Goal: Information Seeking & Learning: Check status

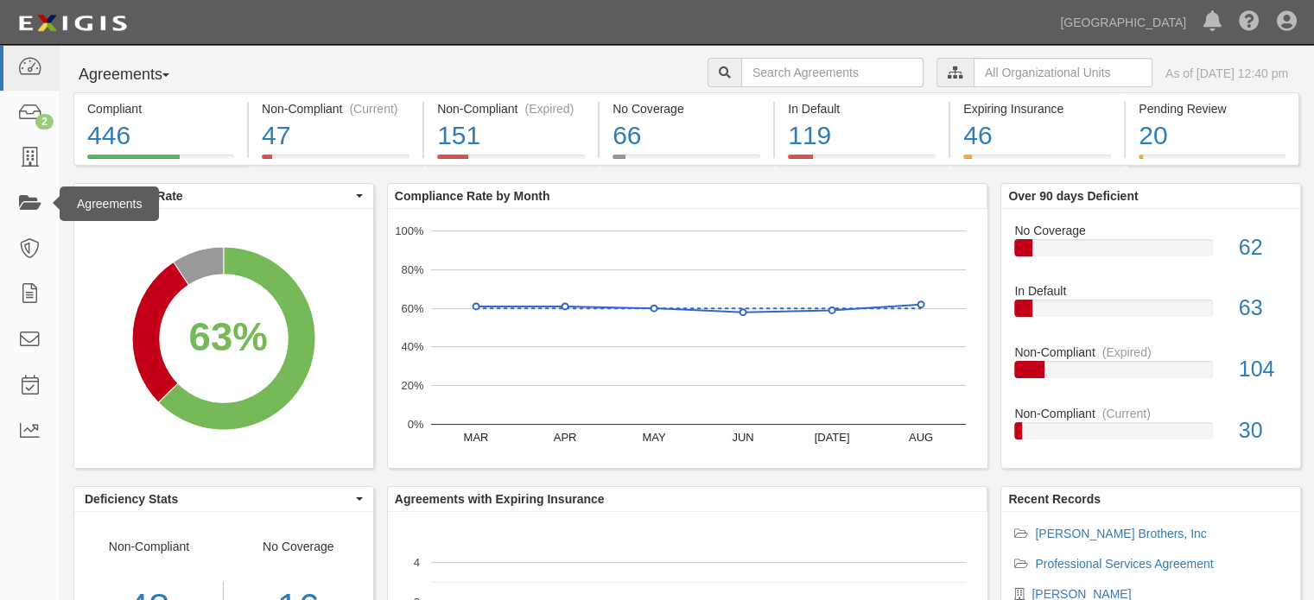
click at [60, 203] on div "Agreements" at bounding box center [109, 204] width 99 height 35
click at [855, 79] on input "text" at bounding box center [832, 72] width 182 height 29
type input "A2022-160"
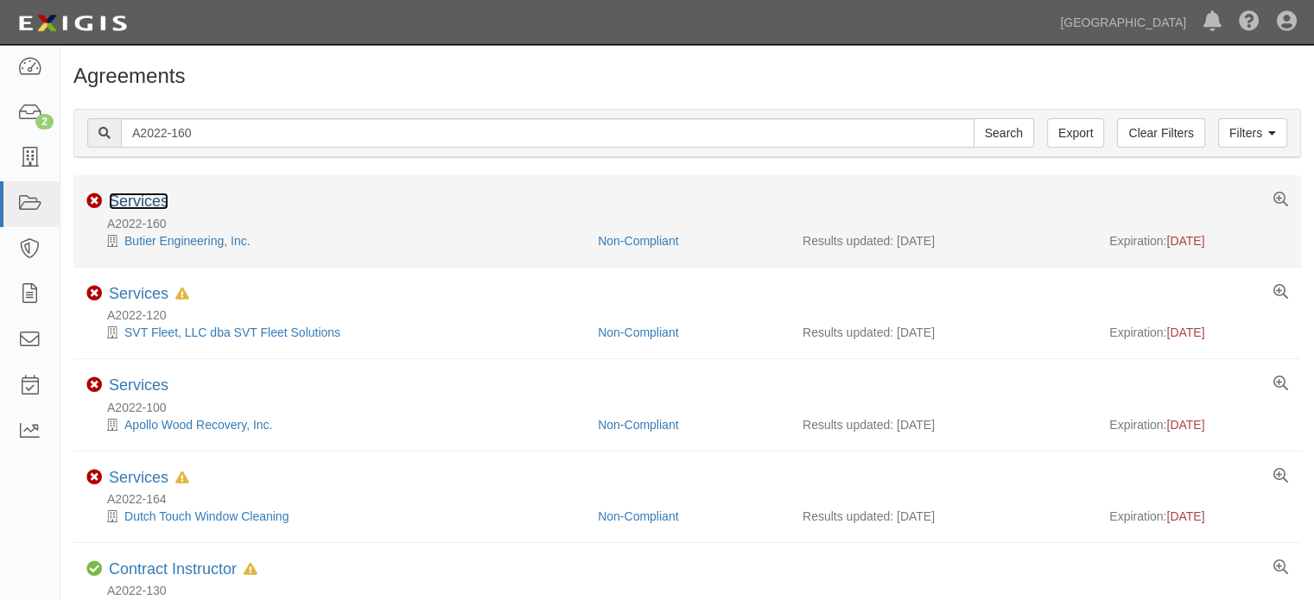
click at [143, 196] on link "Services" at bounding box center [139, 201] width 60 height 17
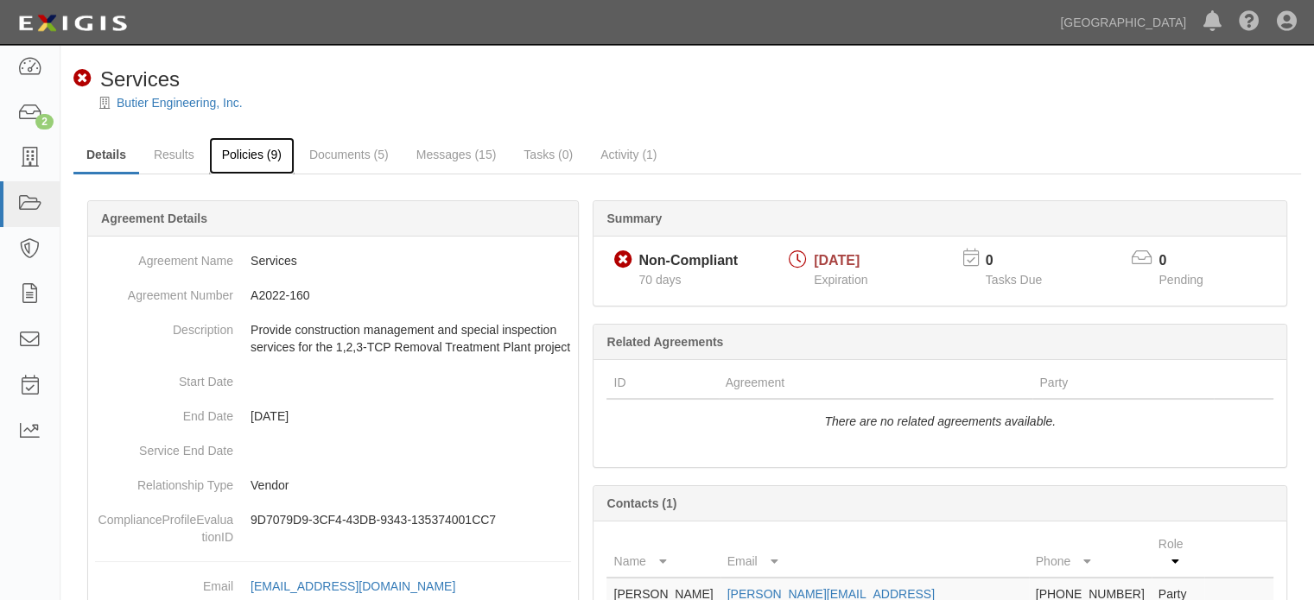
click at [228, 156] on link "Policies (9)" at bounding box center [252, 155] width 86 height 37
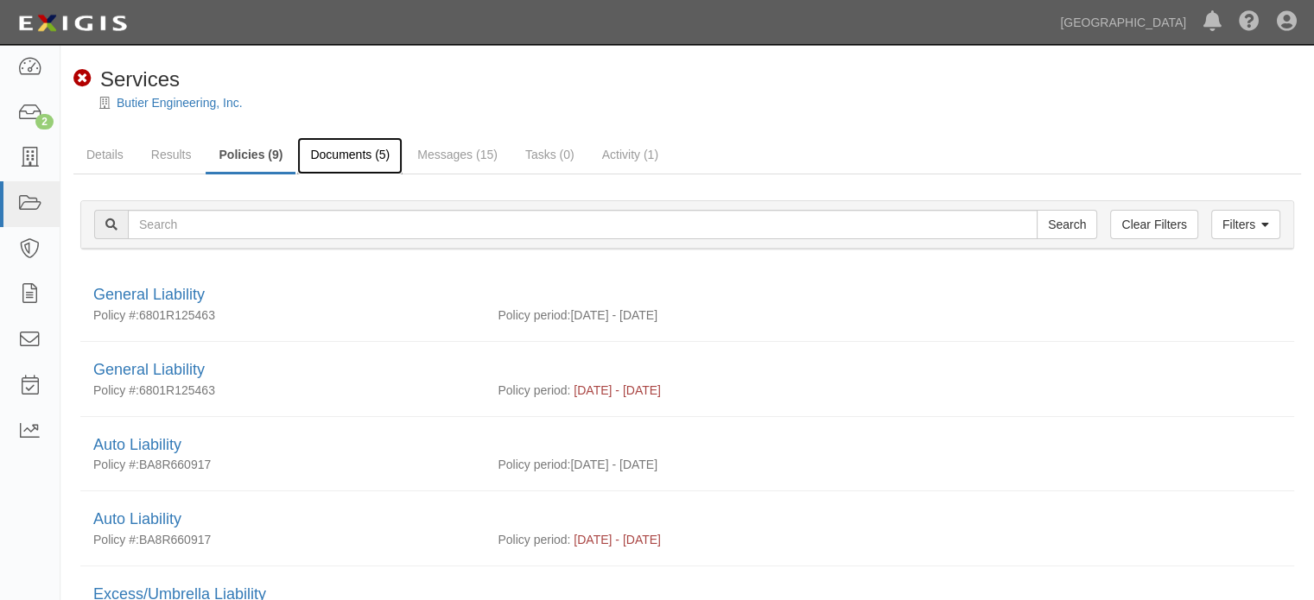
click at [358, 153] on link "Documents (5)" at bounding box center [349, 155] width 105 height 37
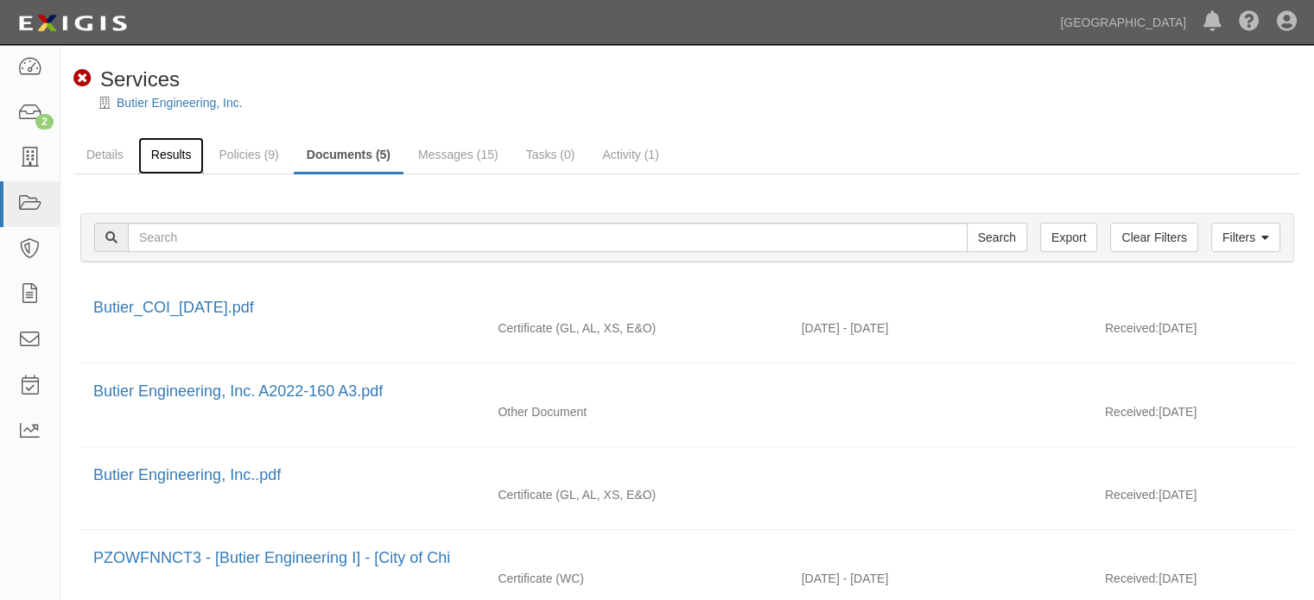
click at [169, 153] on link "Results" at bounding box center [171, 155] width 67 height 37
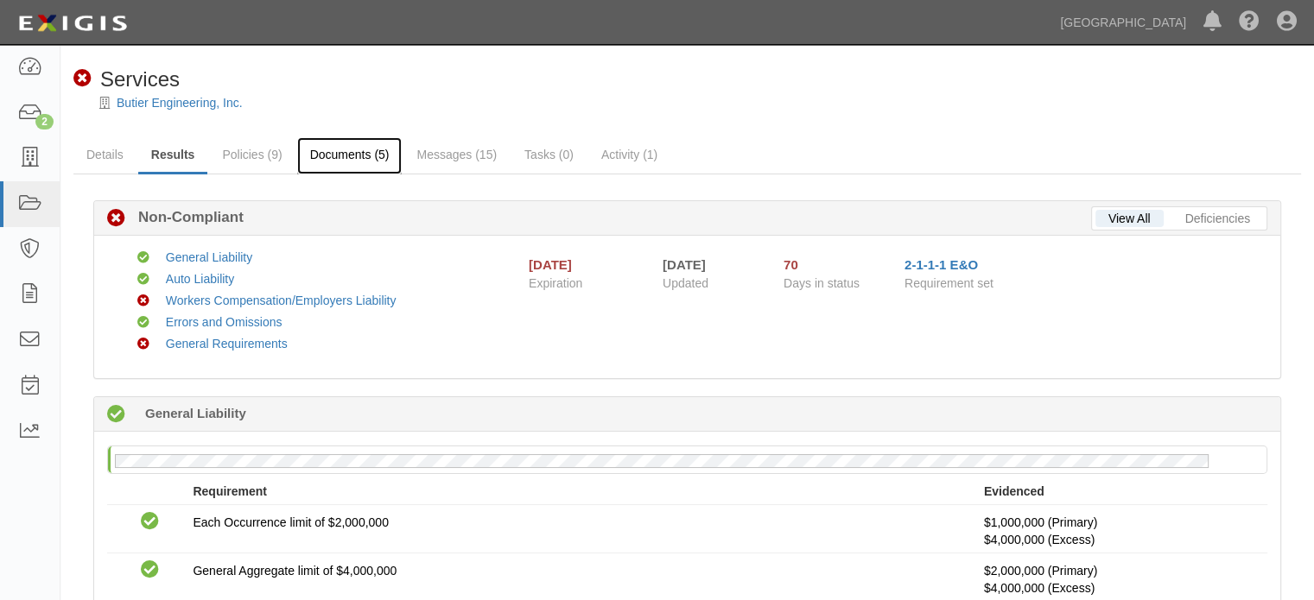
click at [361, 162] on link "Documents (5)" at bounding box center [349, 155] width 105 height 37
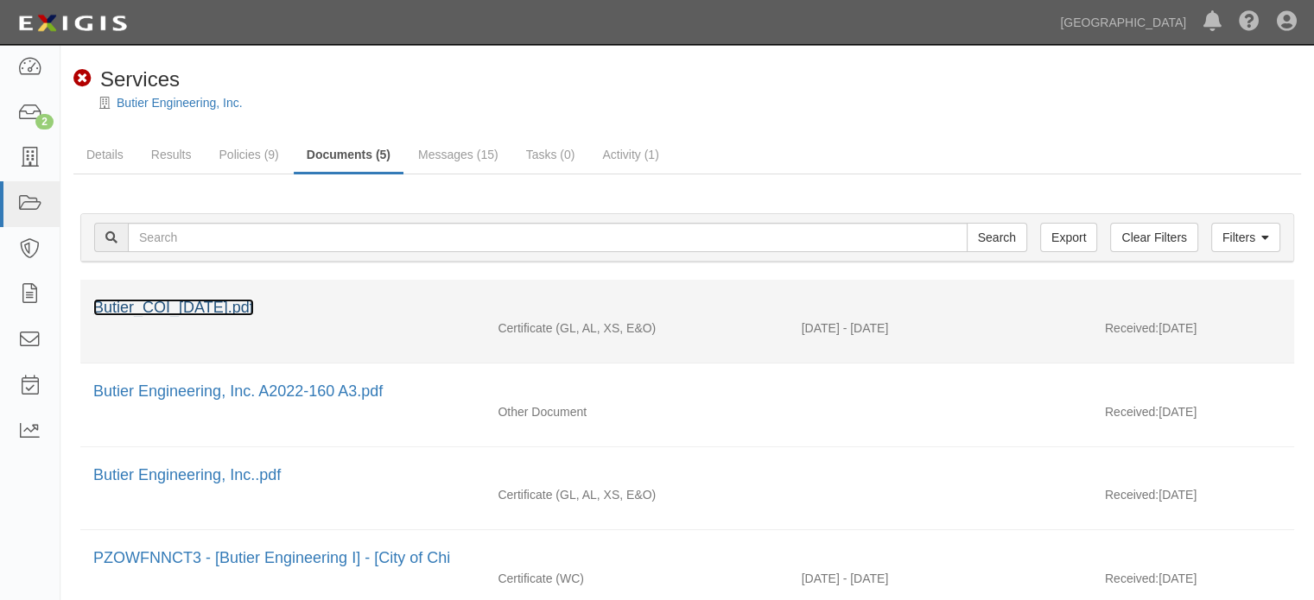
click at [254, 310] on link "Butier_COI_[DATE].pdf" at bounding box center [173, 307] width 161 height 17
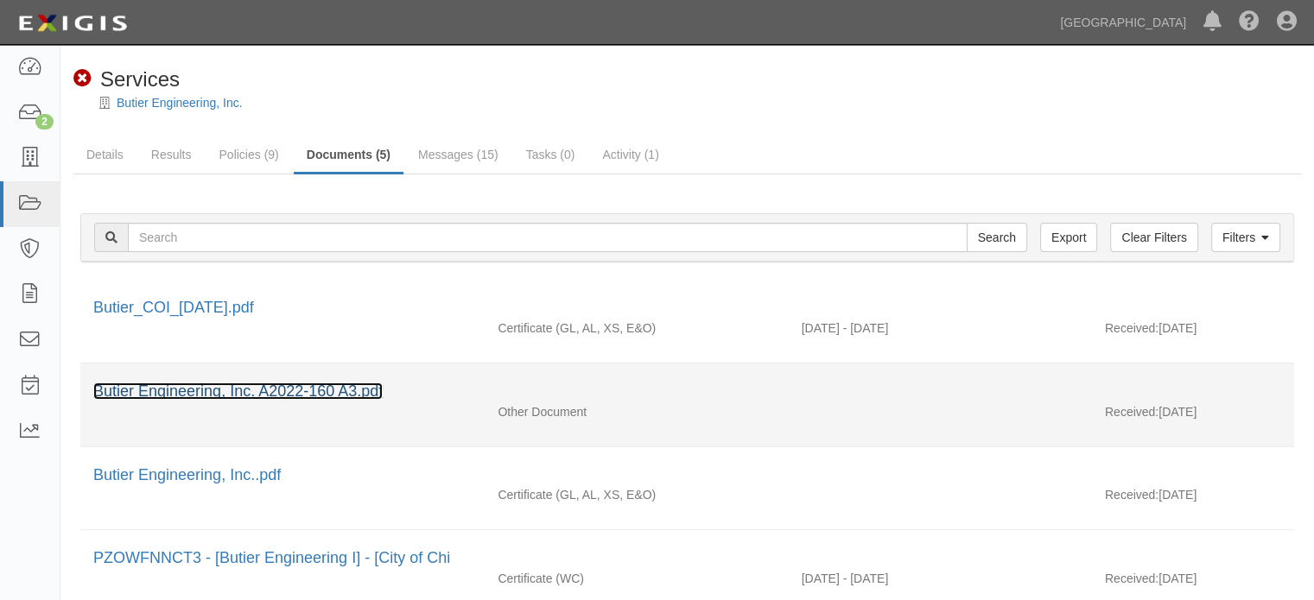
click at [366, 383] on link "Butier Engineering, Inc. A2022-160 A3.pdf" at bounding box center [237, 391] width 289 height 17
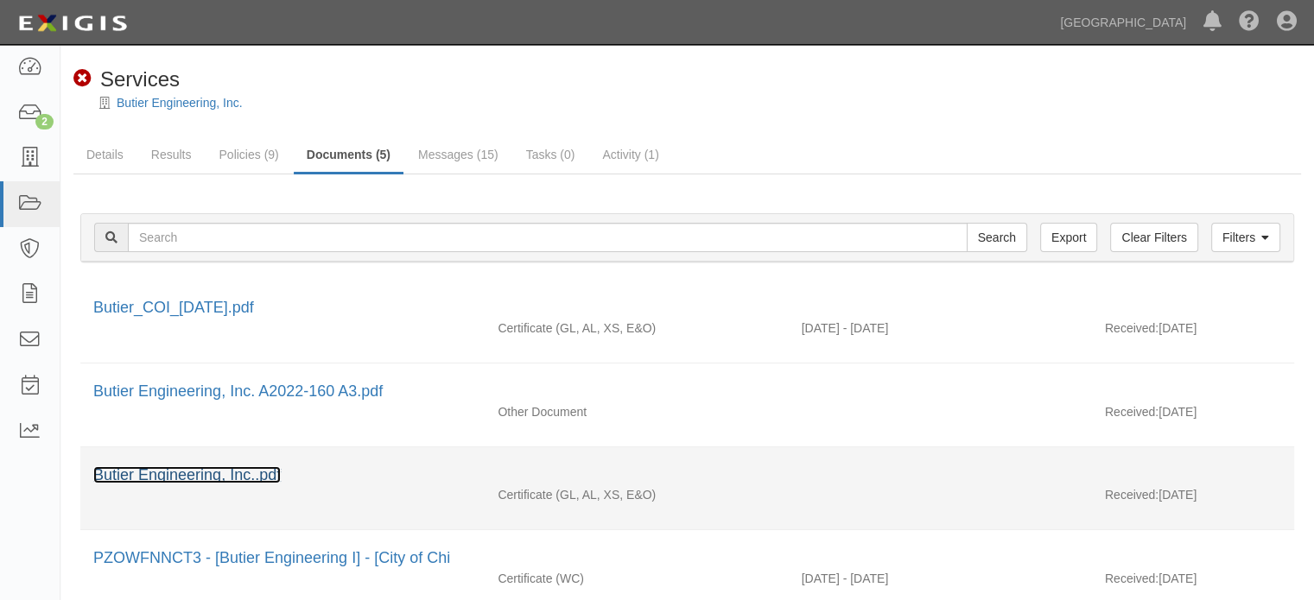
click at [275, 477] on link "Butier Engineering, Inc..pdf" at bounding box center [186, 474] width 187 height 17
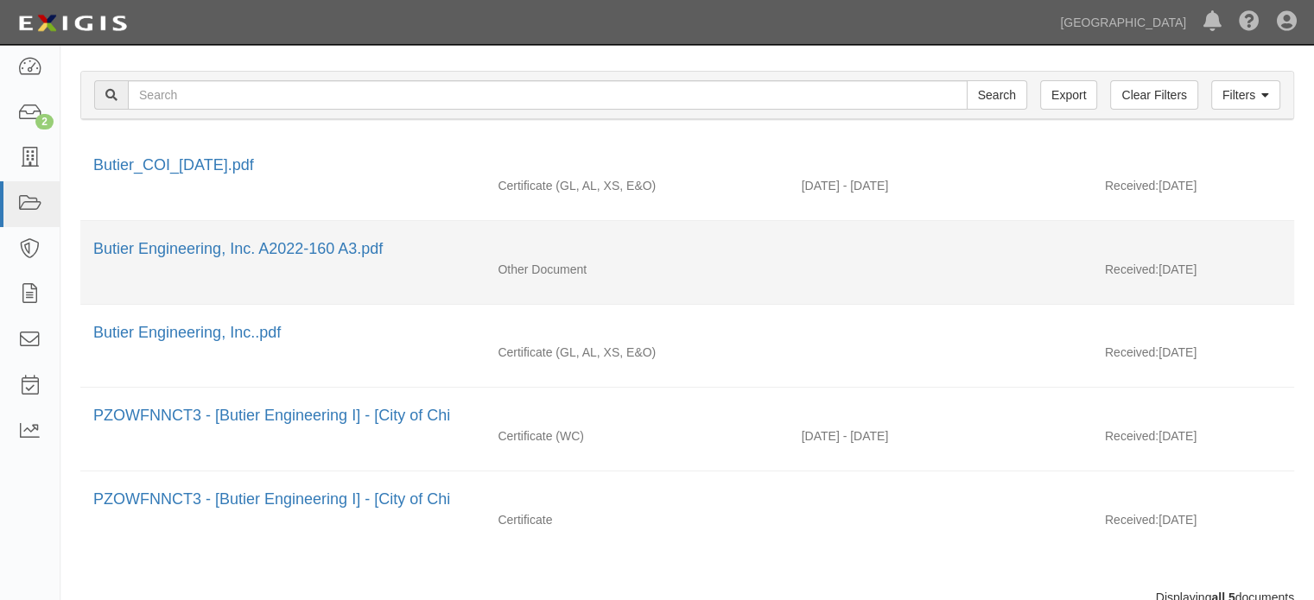
scroll to position [173, 0]
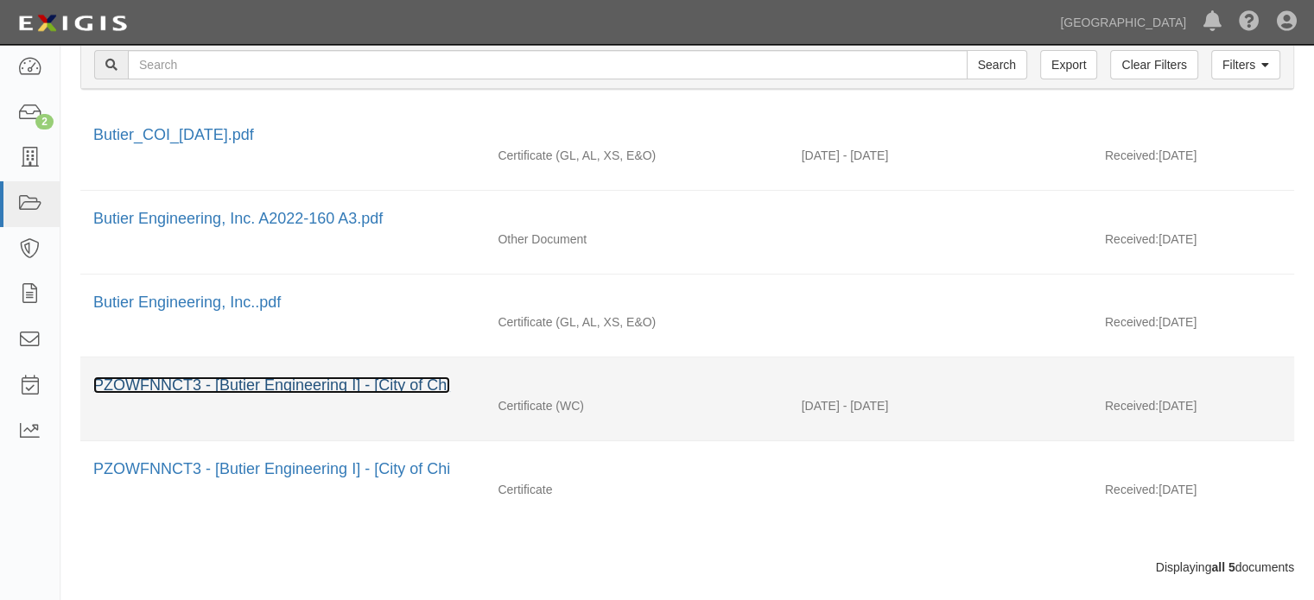
click at [242, 390] on link "PZOWFNNCT3 - [Butier Engineering I] - [City of Chi" at bounding box center [271, 385] width 357 height 17
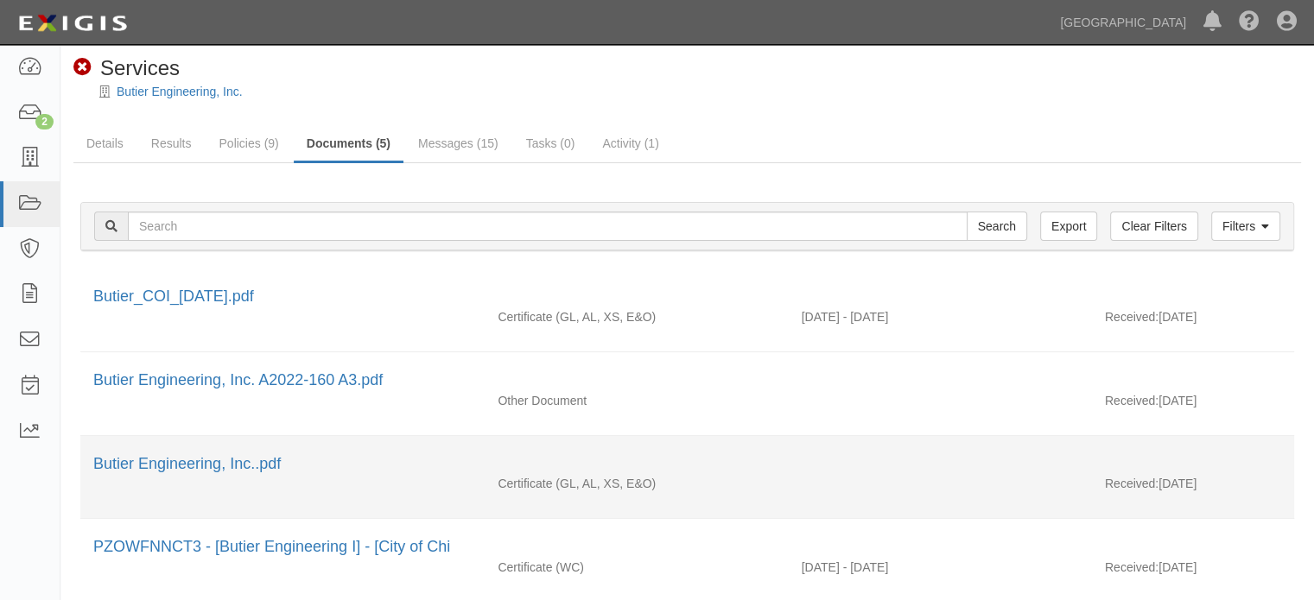
scroll to position [0, 0]
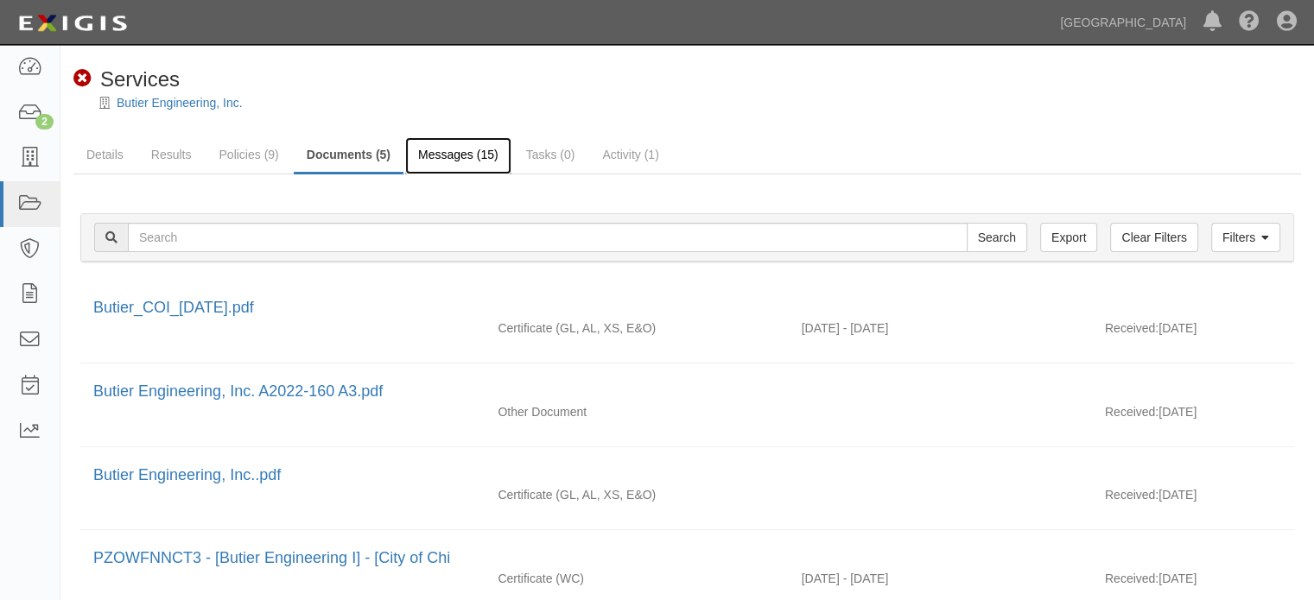
click at [454, 153] on link "Messages (15)" at bounding box center [458, 155] width 106 height 37
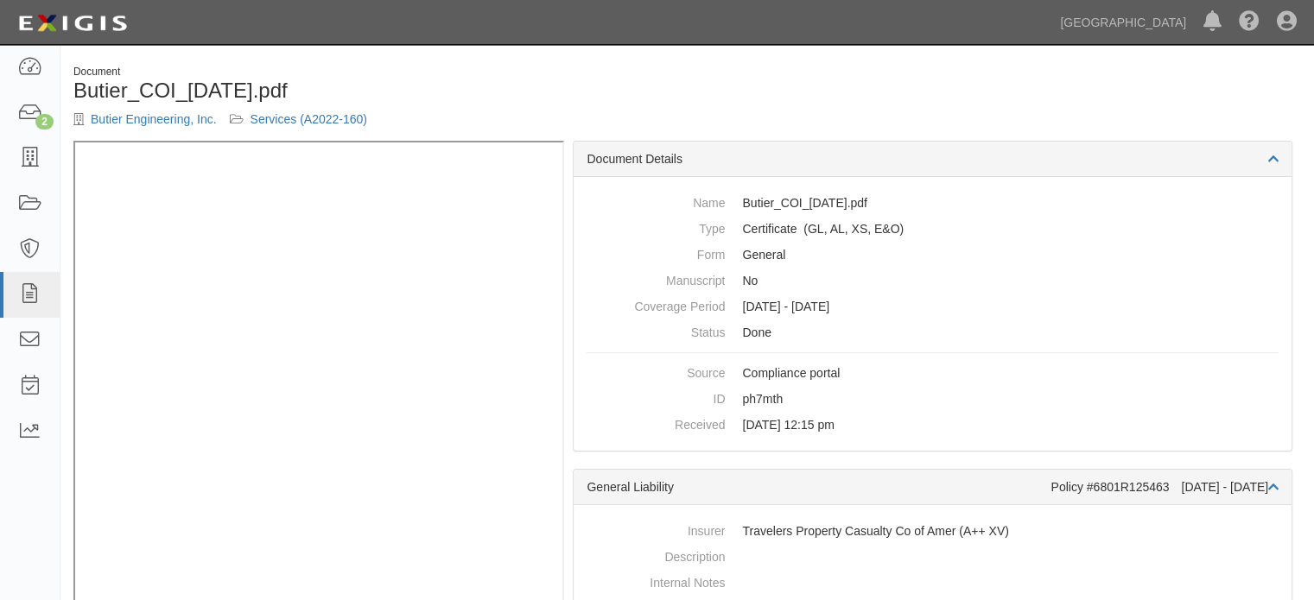
scroll to position [28, 0]
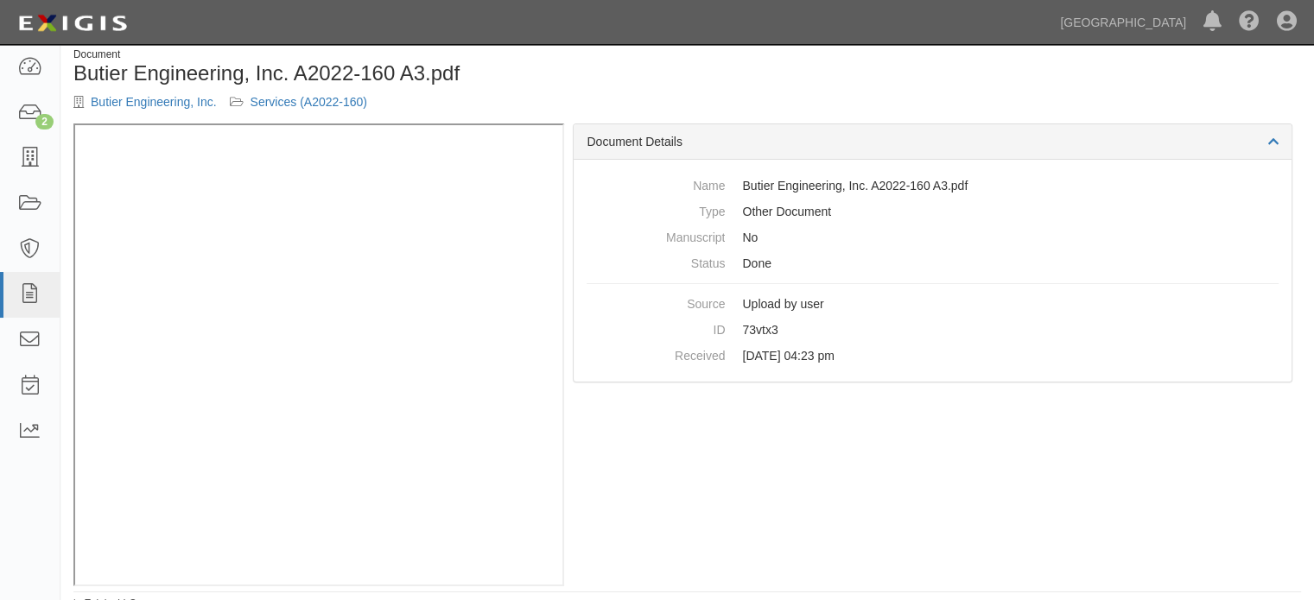
scroll to position [28, 0]
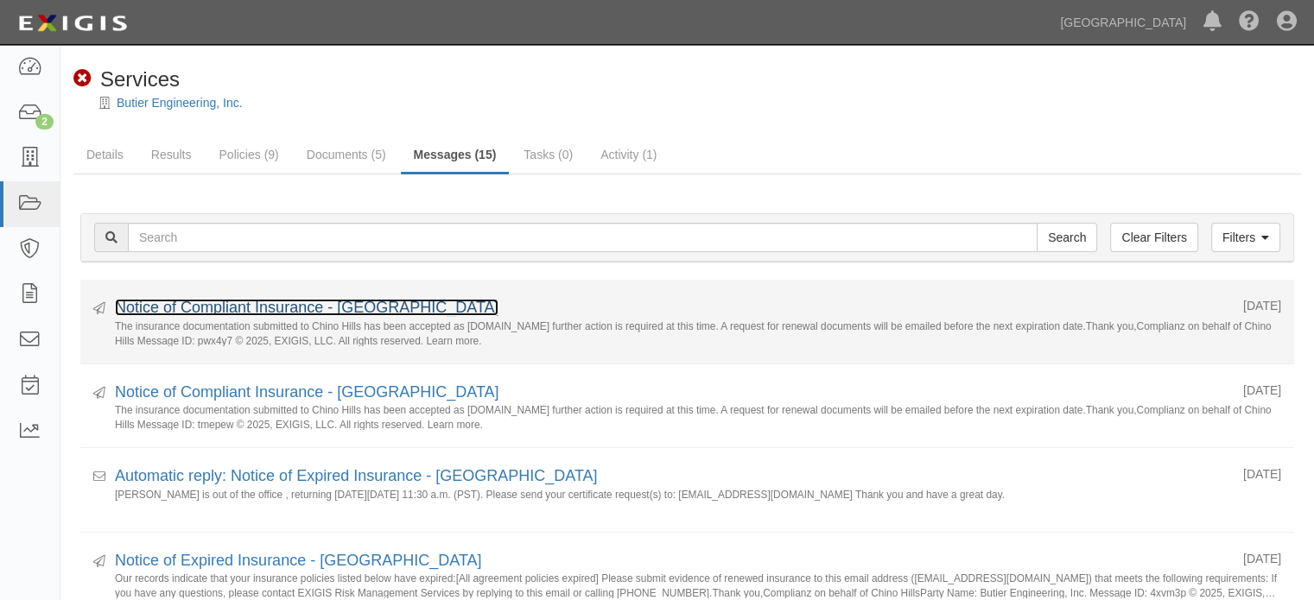
click at [356, 299] on link "Notice of Compliant Insurance - Chino Hills" at bounding box center [307, 307] width 384 height 17
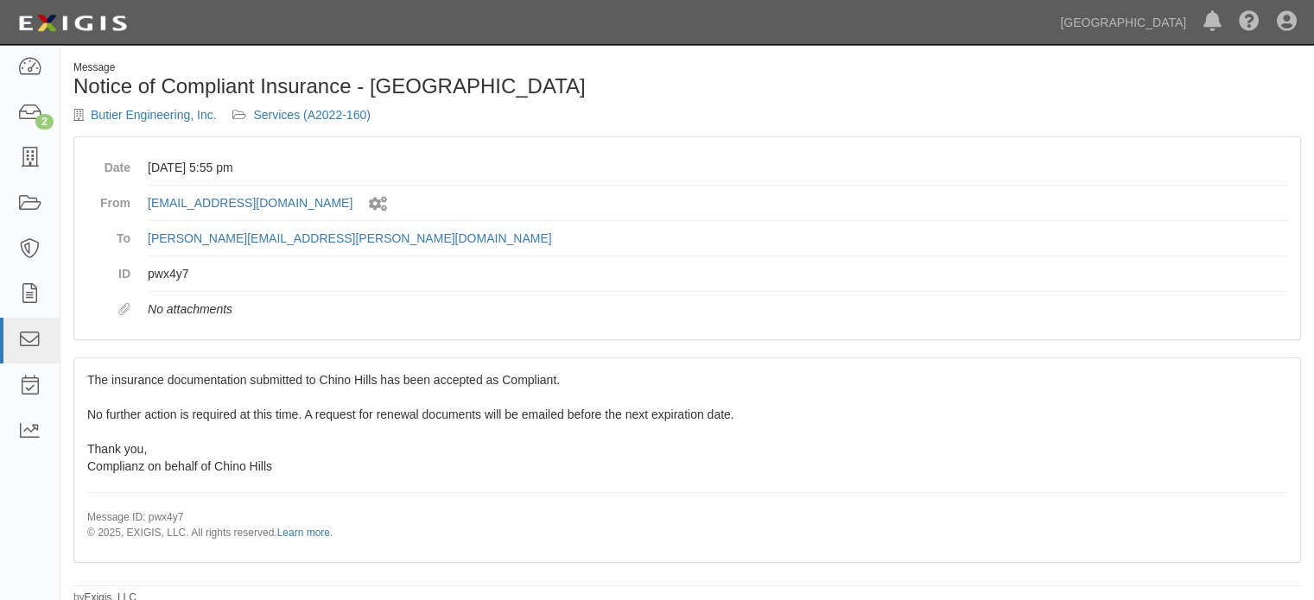
scroll to position [7, 0]
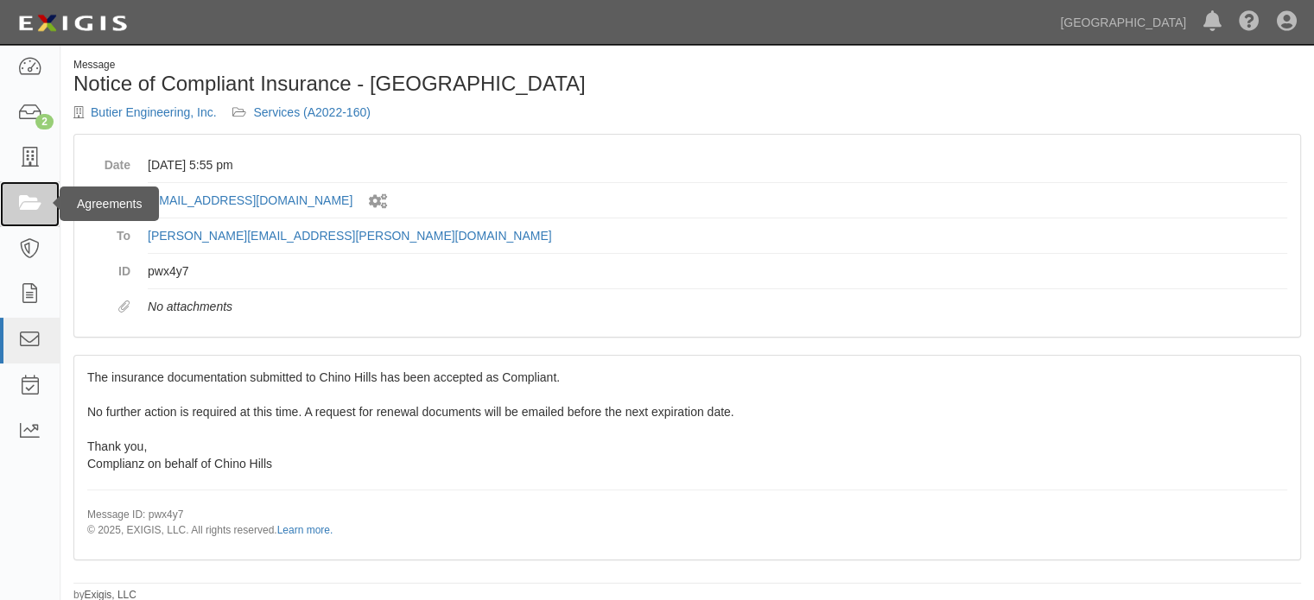
click at [28, 194] on icon at bounding box center [29, 204] width 24 height 20
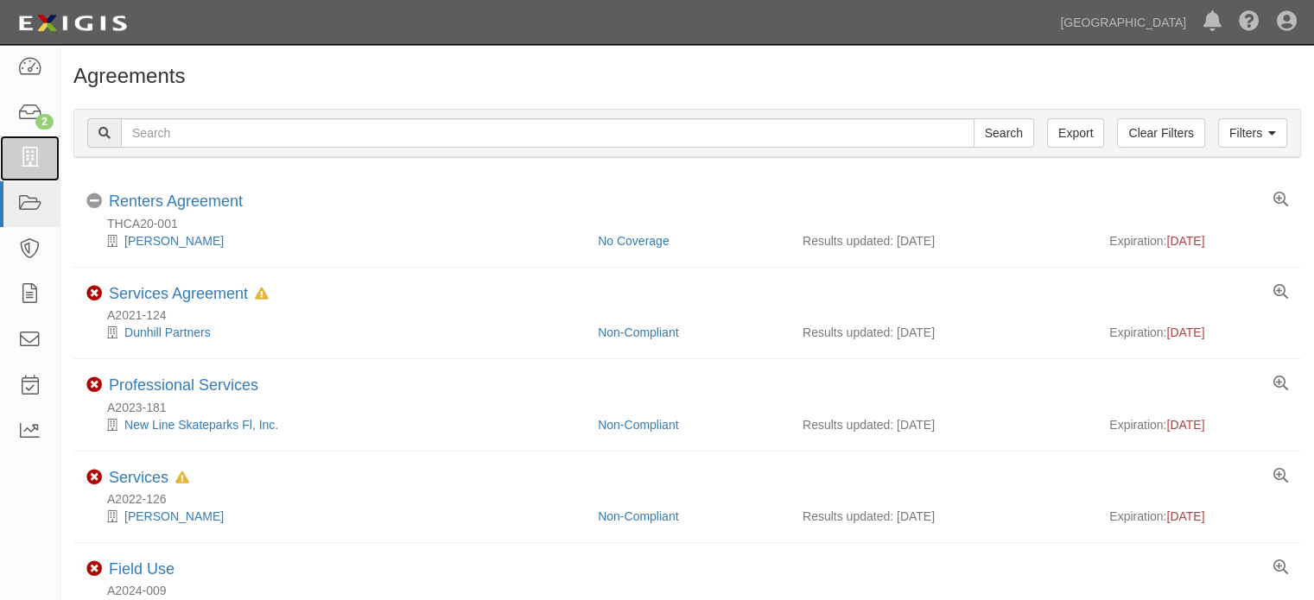
click at [42, 155] on link at bounding box center [30, 159] width 60 height 46
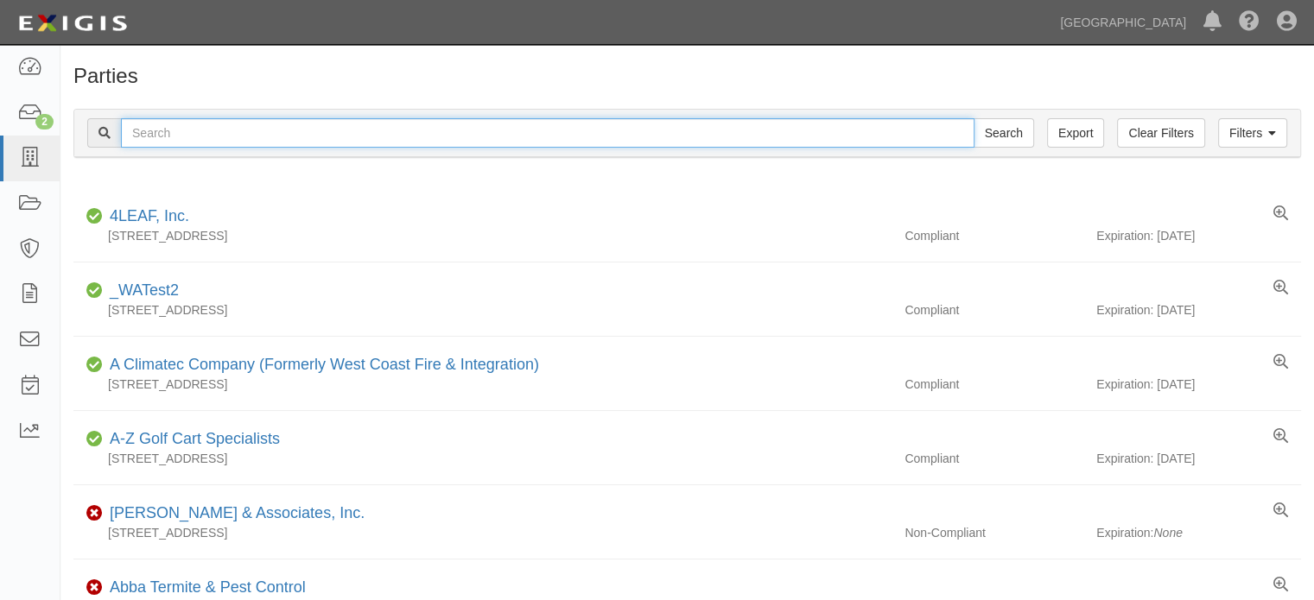
click at [251, 124] on input "text" at bounding box center [548, 132] width 854 height 29
type input "butier"
click at [974, 118] on input "Search" at bounding box center [1004, 132] width 60 height 29
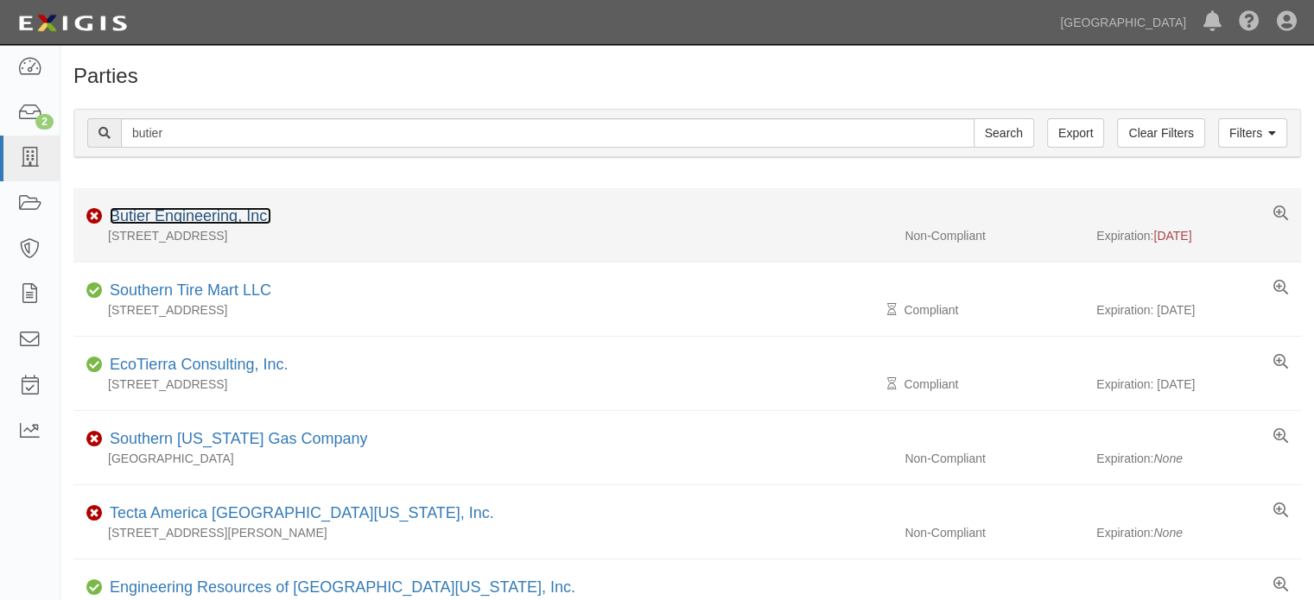
click at [238, 213] on link "Butier Engineering, Inc." at bounding box center [191, 215] width 162 height 17
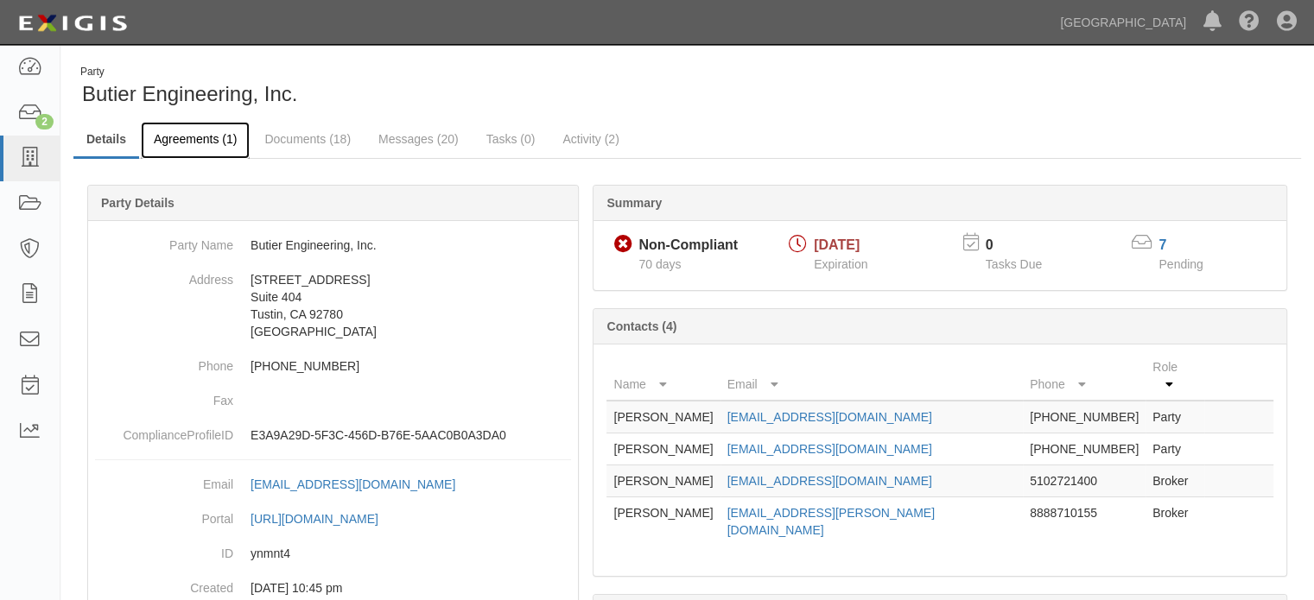
click at [179, 134] on link "Agreements (1)" at bounding box center [195, 140] width 109 height 37
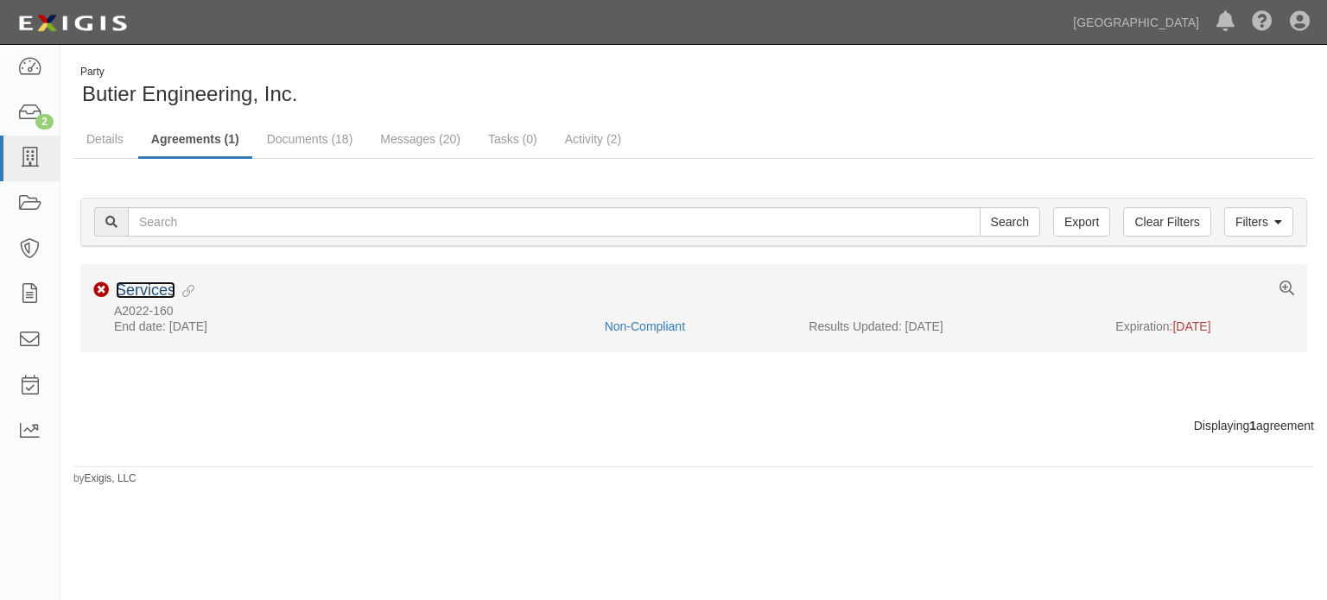
click at [144, 289] on link "Services" at bounding box center [146, 290] width 60 height 17
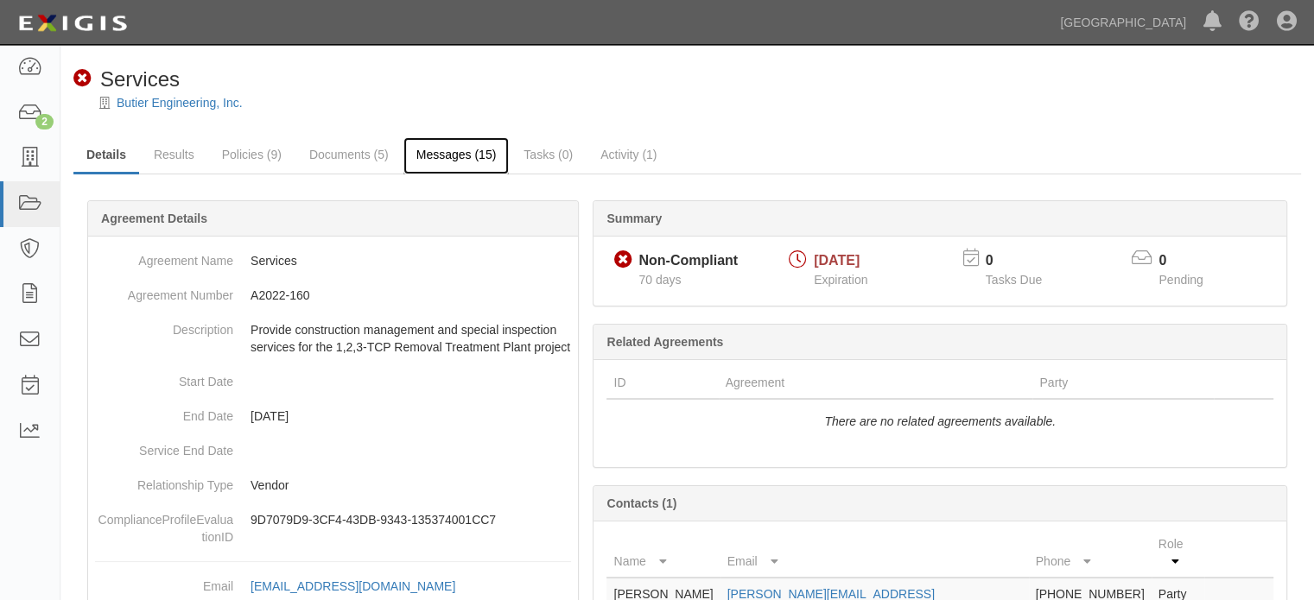
click at [463, 160] on link "Messages (15)" at bounding box center [456, 155] width 106 height 37
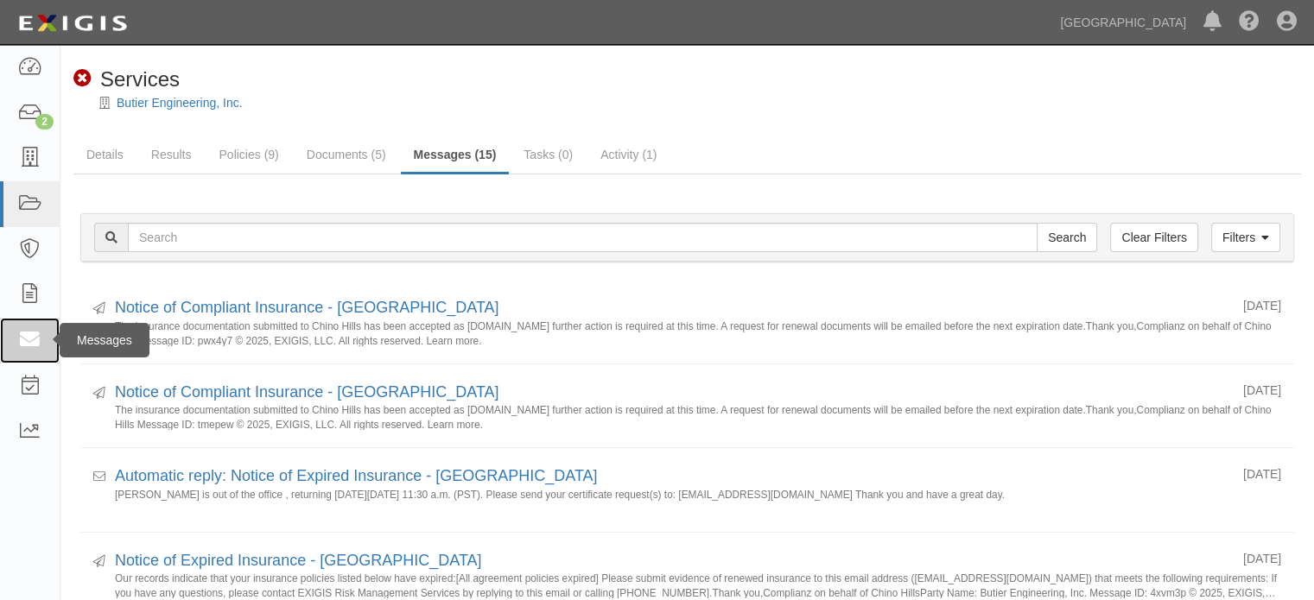
click at [18, 333] on icon at bounding box center [29, 341] width 24 height 20
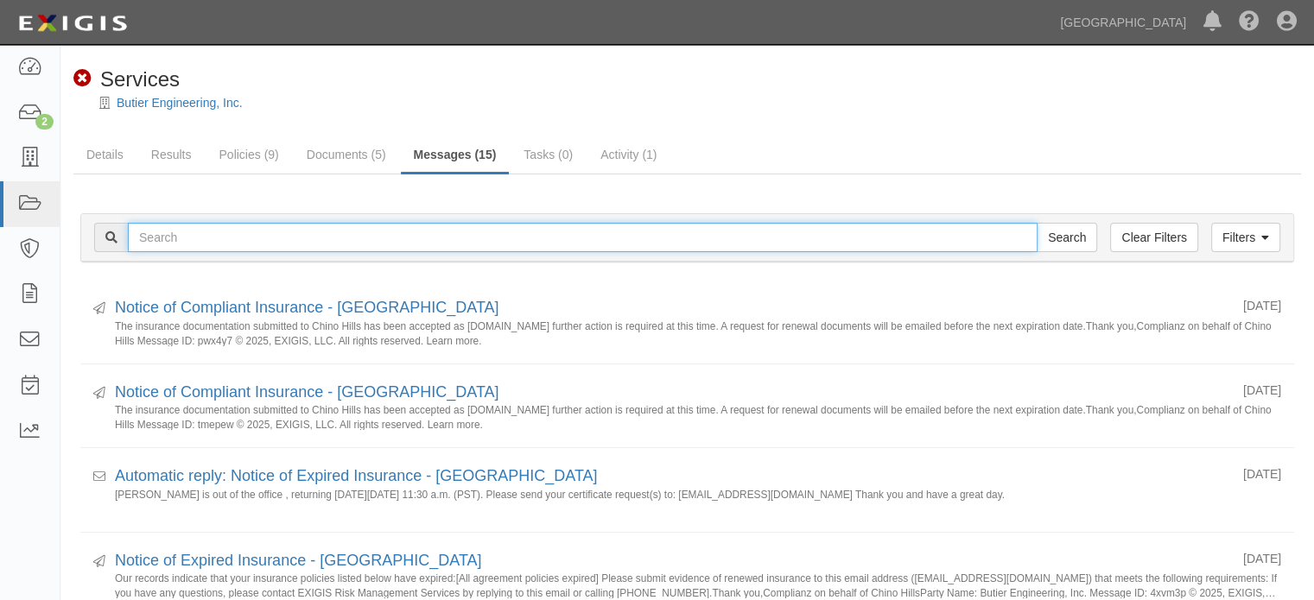
click at [590, 234] on input "text" at bounding box center [583, 237] width 910 height 29
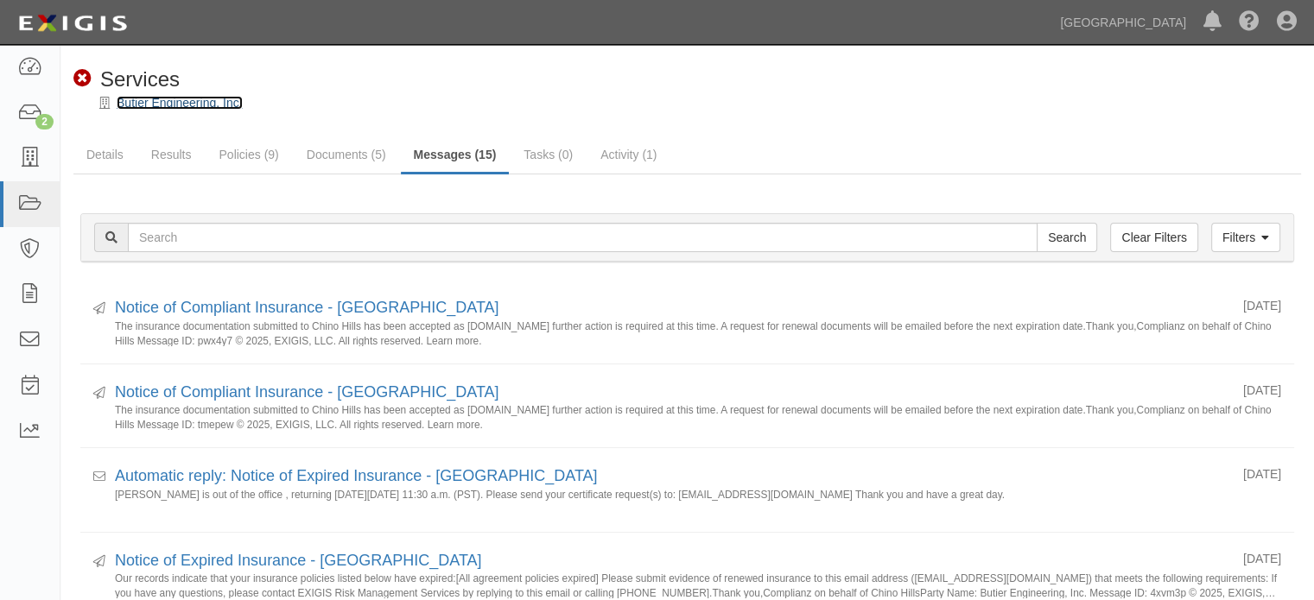
click at [204, 96] on link "Butier Engineering, Inc." at bounding box center [180, 103] width 126 height 14
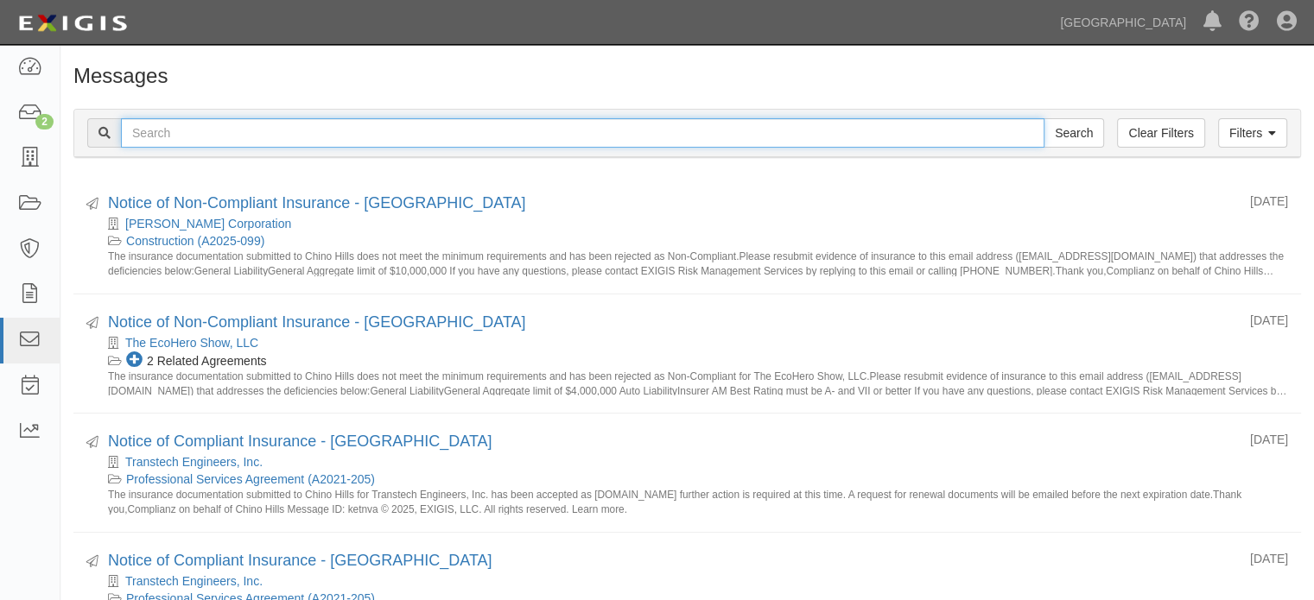
click at [460, 130] on input "text" at bounding box center [582, 132] width 923 height 29
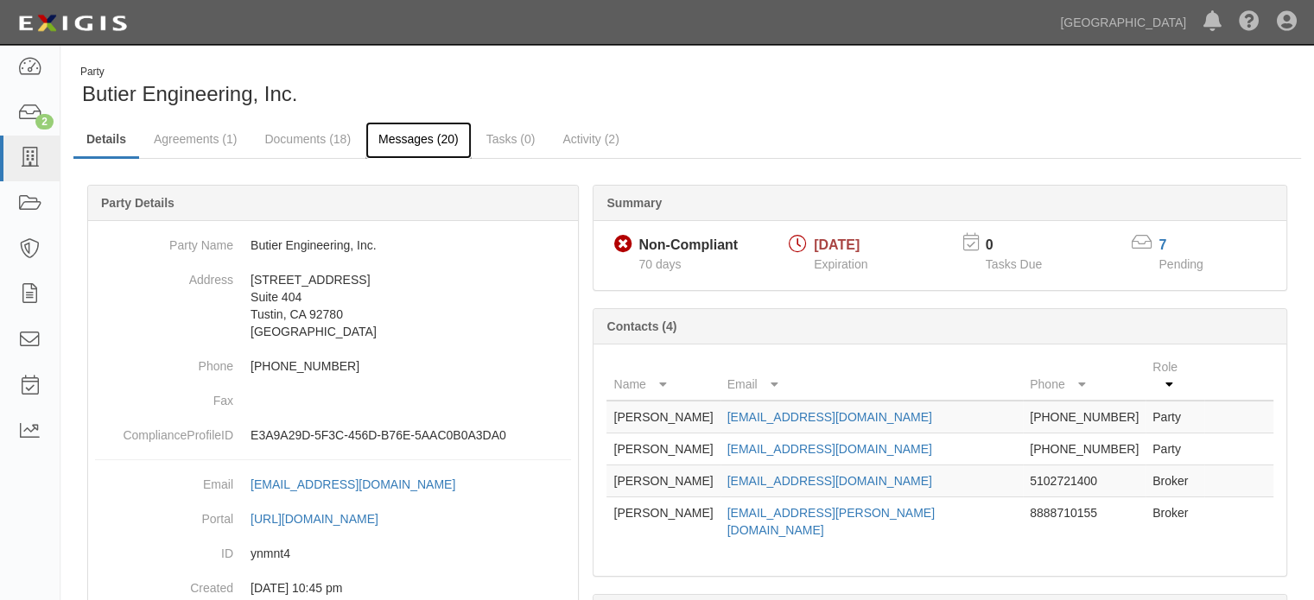
click at [453, 142] on link "Messages (20)" at bounding box center [418, 140] width 106 height 37
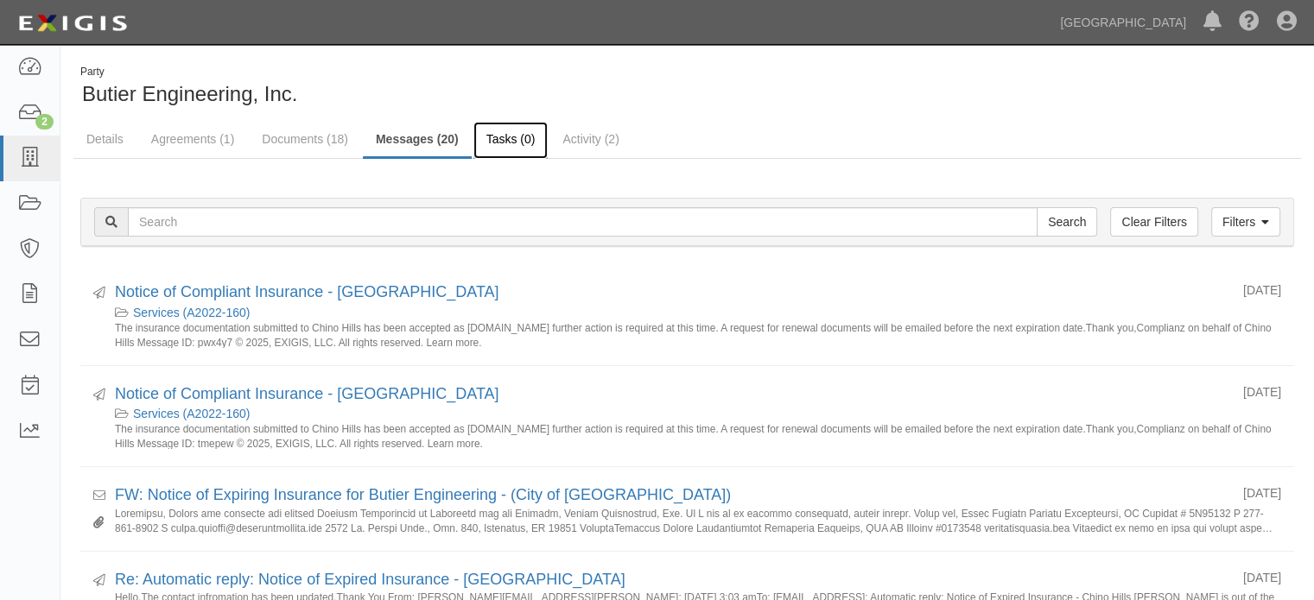
click at [529, 145] on link "Tasks (0)" at bounding box center [510, 140] width 75 height 37
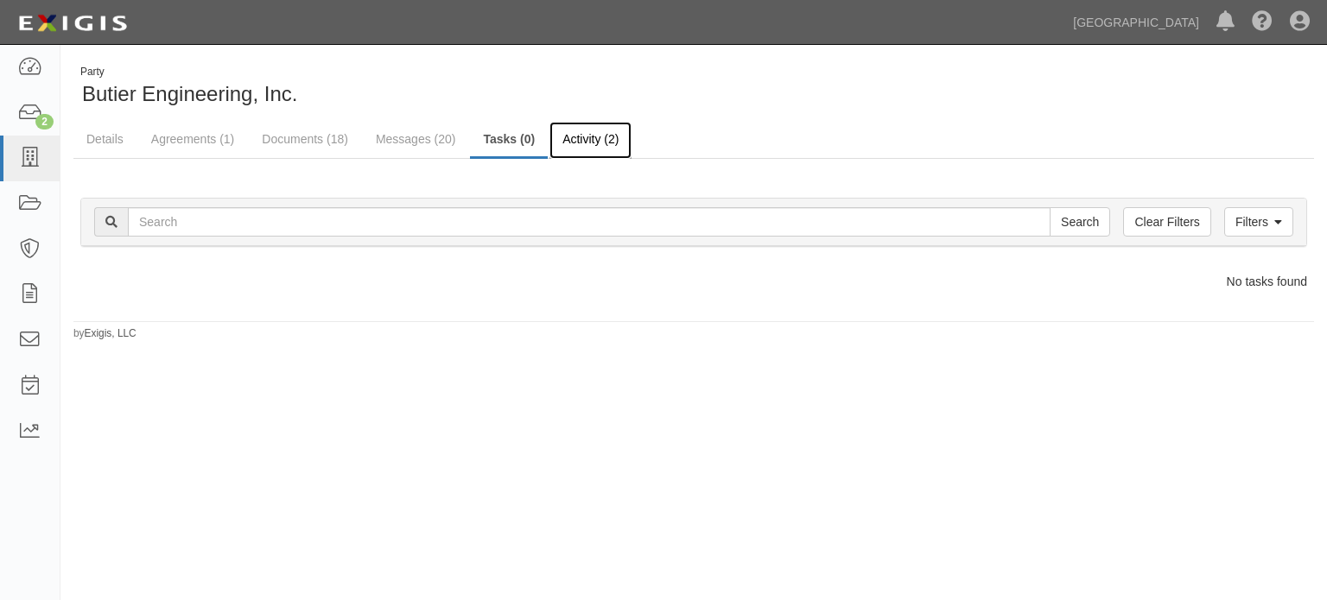
click at [618, 144] on link "Activity (2)" at bounding box center [590, 140] width 82 height 37
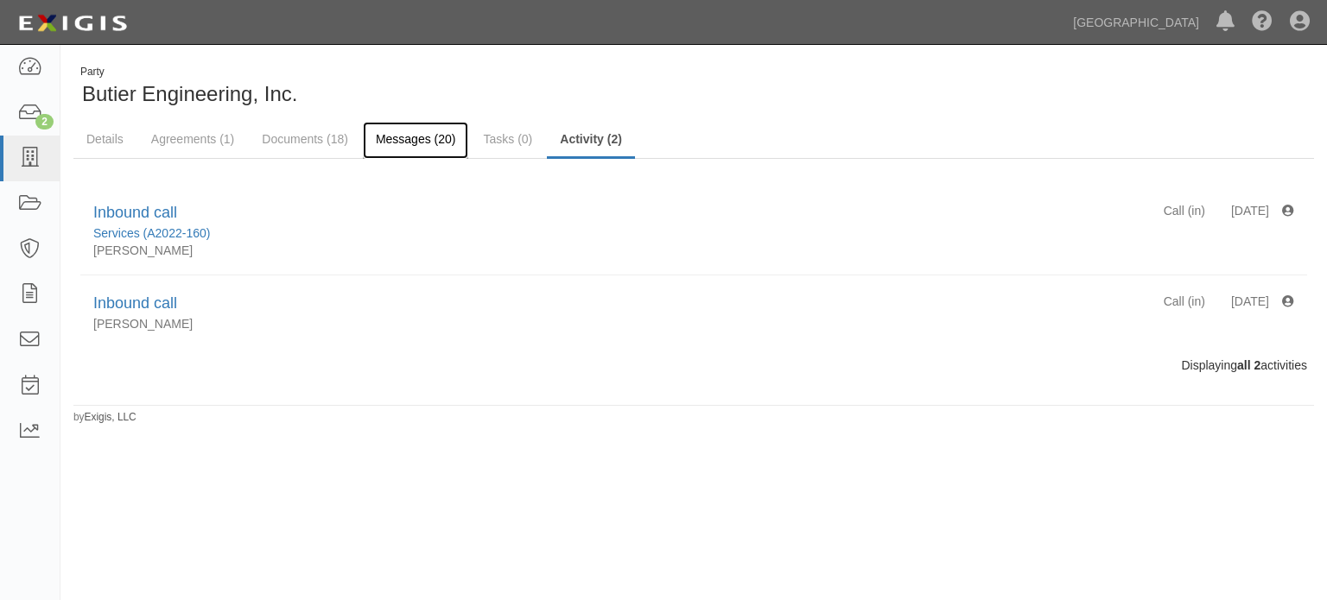
click at [445, 144] on link "Messages (20)" at bounding box center [416, 140] width 106 height 37
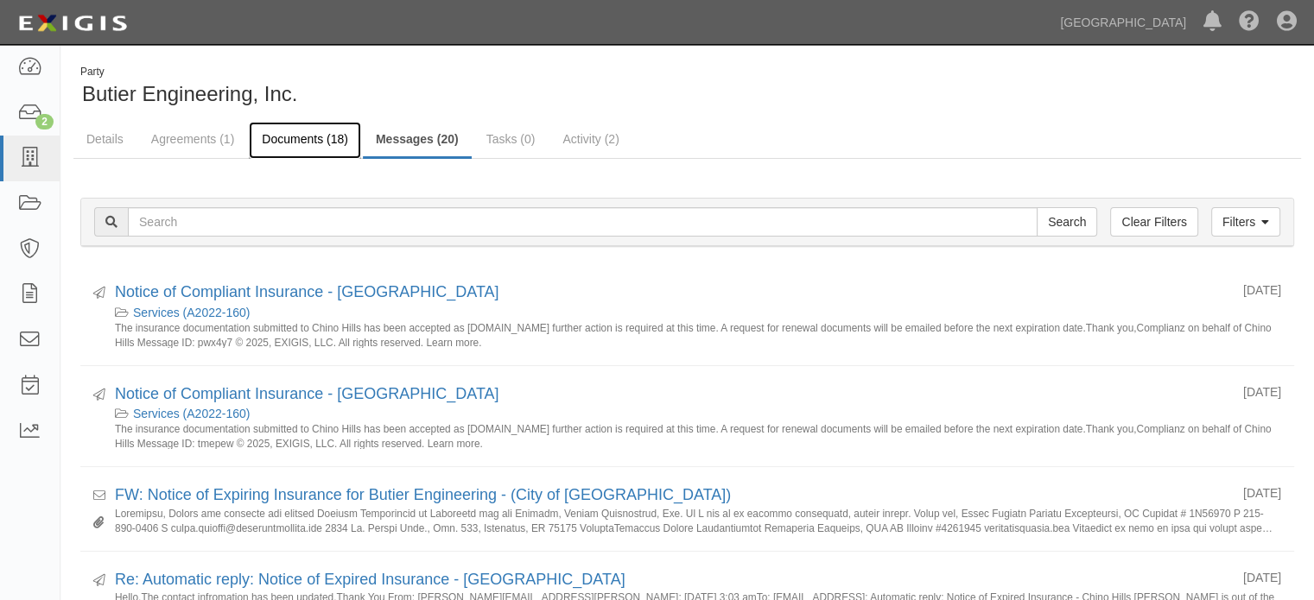
click at [325, 137] on link "Documents (18)" at bounding box center [305, 140] width 112 height 37
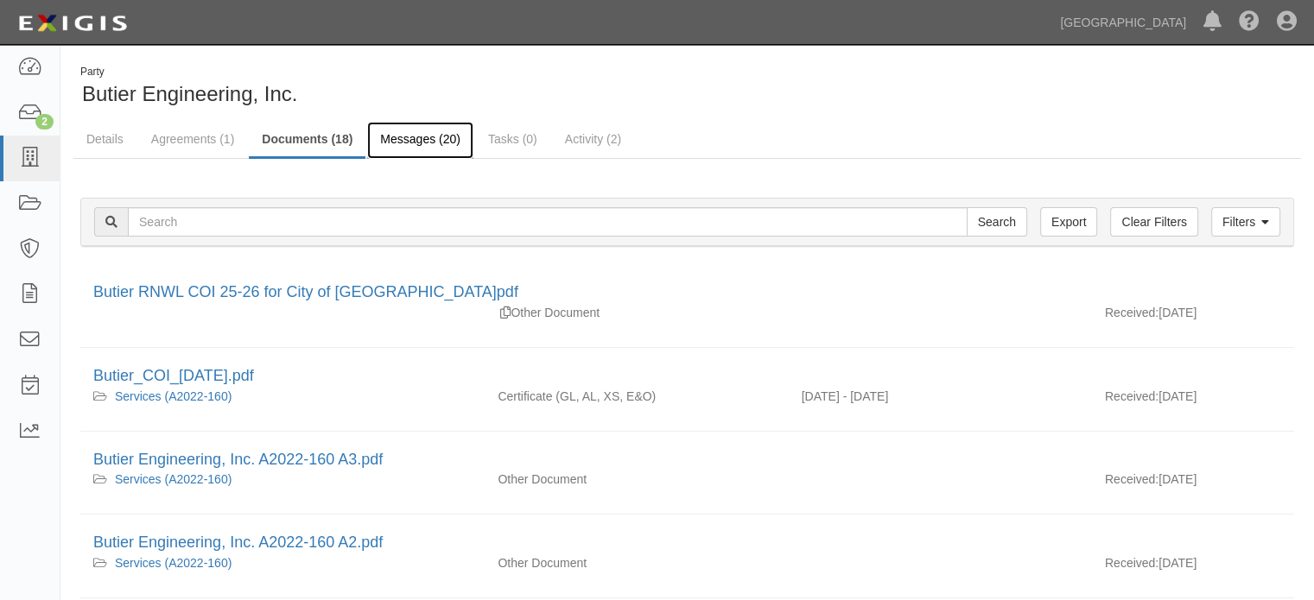
click at [418, 129] on link "Messages (20)" at bounding box center [420, 140] width 106 height 37
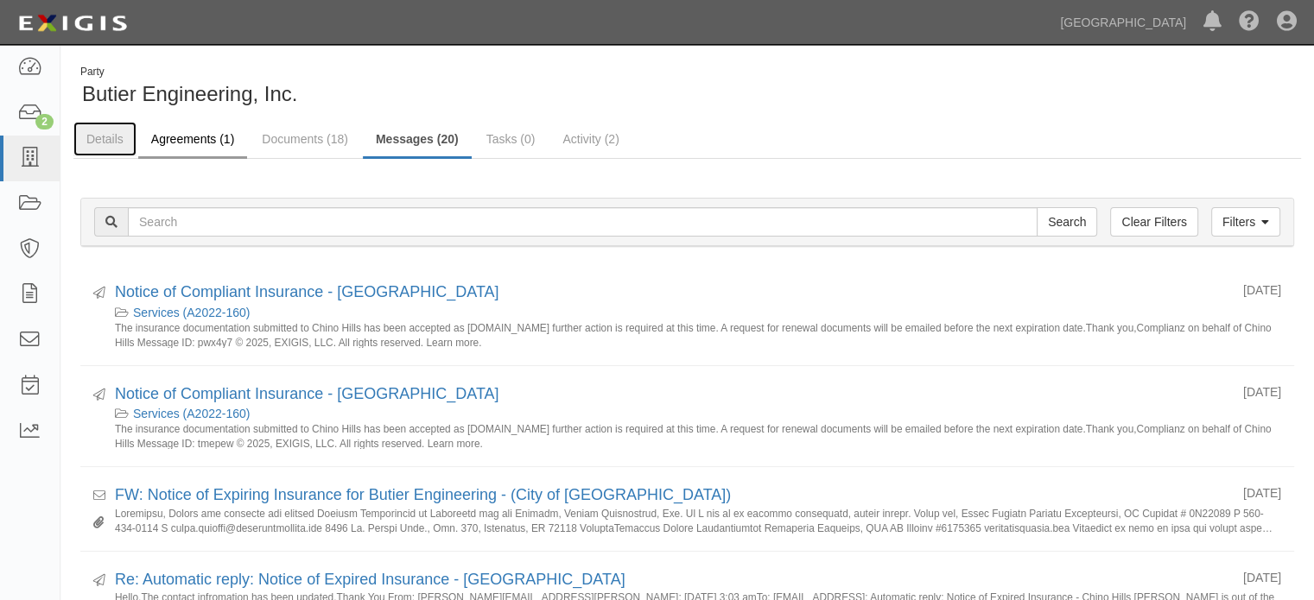
click at [136, 135] on link "Details" at bounding box center [104, 139] width 63 height 35
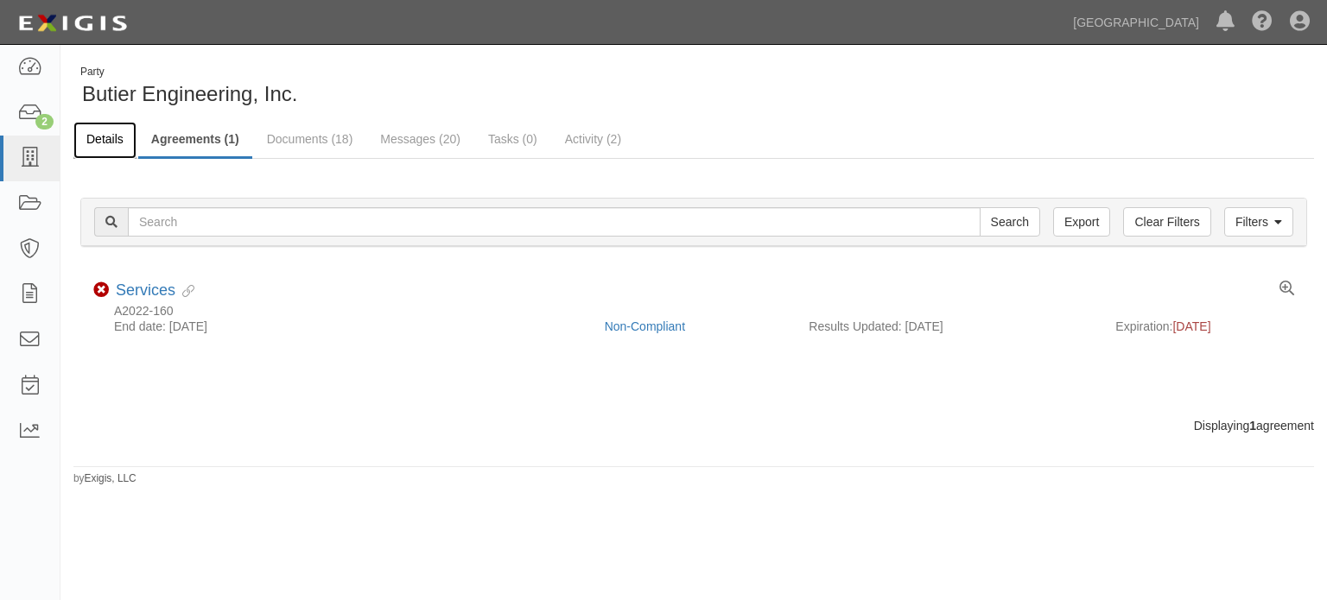
click at [117, 136] on link "Details" at bounding box center [104, 140] width 63 height 37
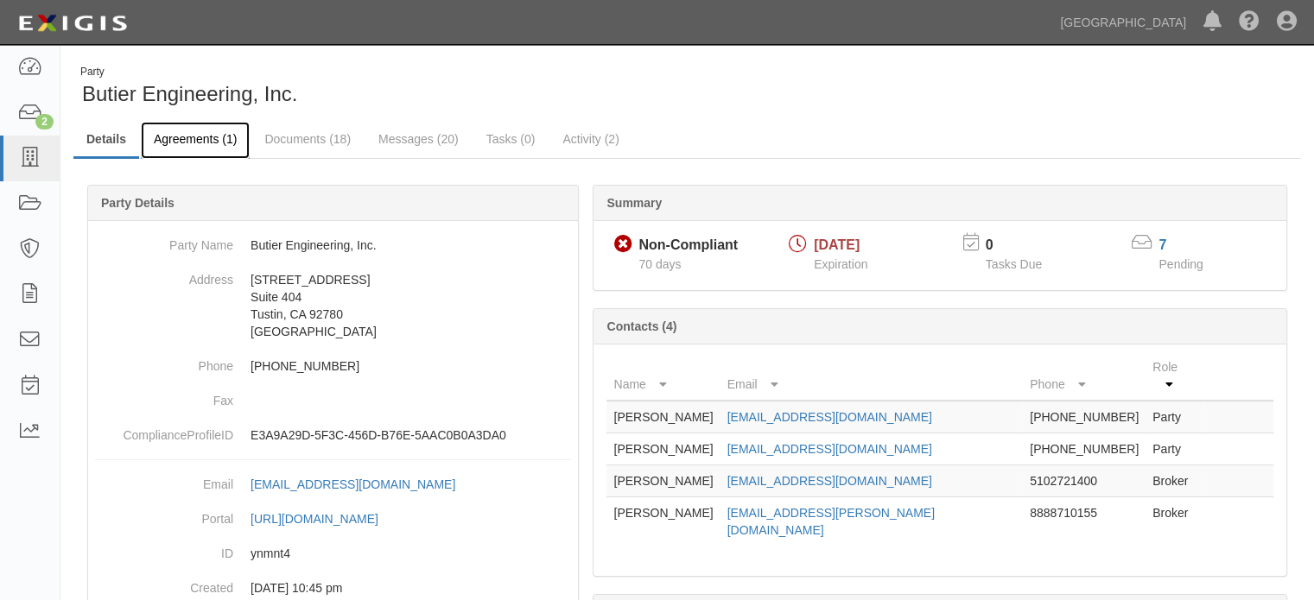
click at [172, 152] on link "Agreements (1)" at bounding box center [195, 140] width 109 height 37
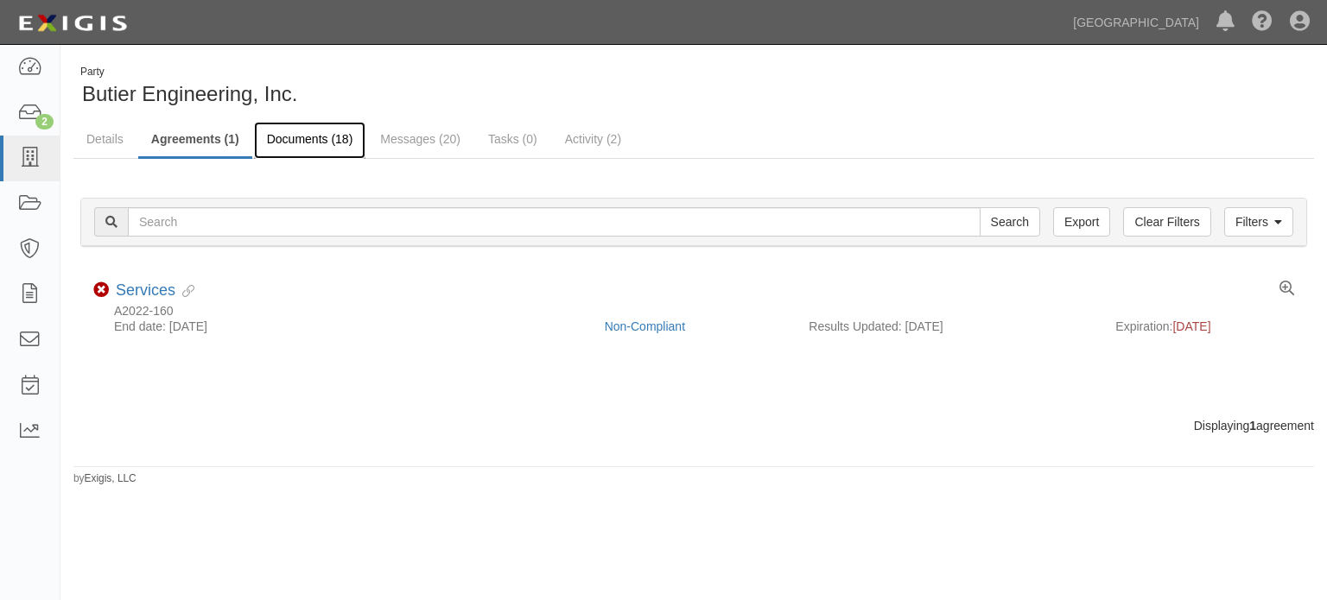
click at [308, 144] on link "Documents (18)" at bounding box center [310, 140] width 112 height 37
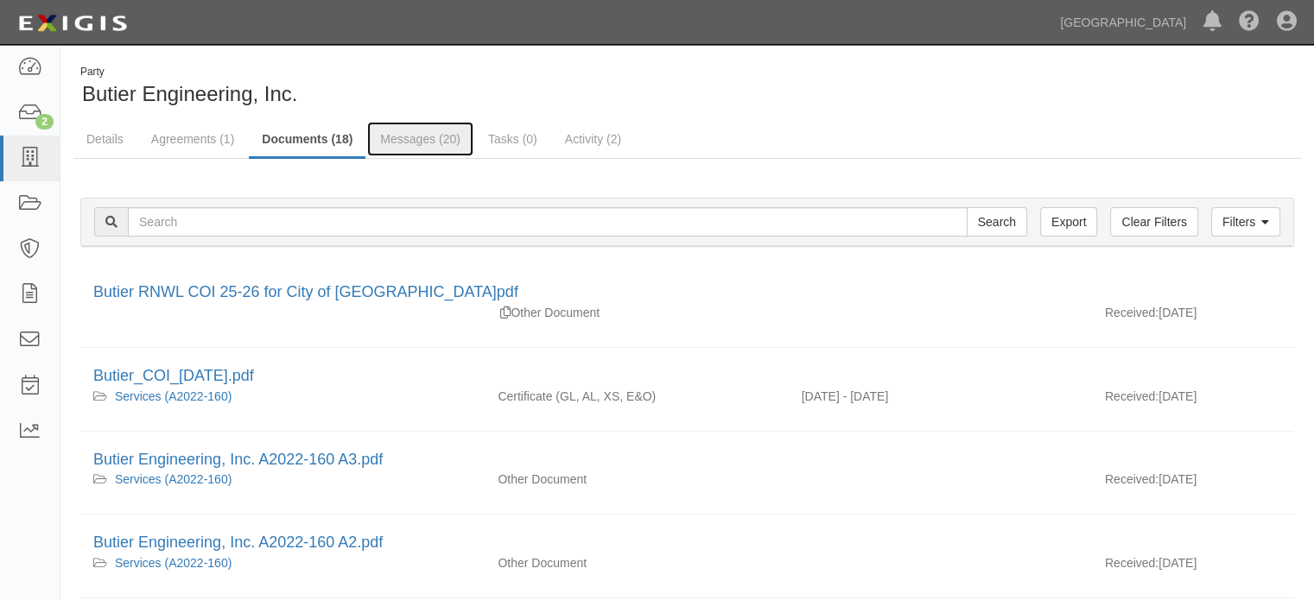
click at [404, 135] on link "Messages (20)" at bounding box center [420, 139] width 106 height 35
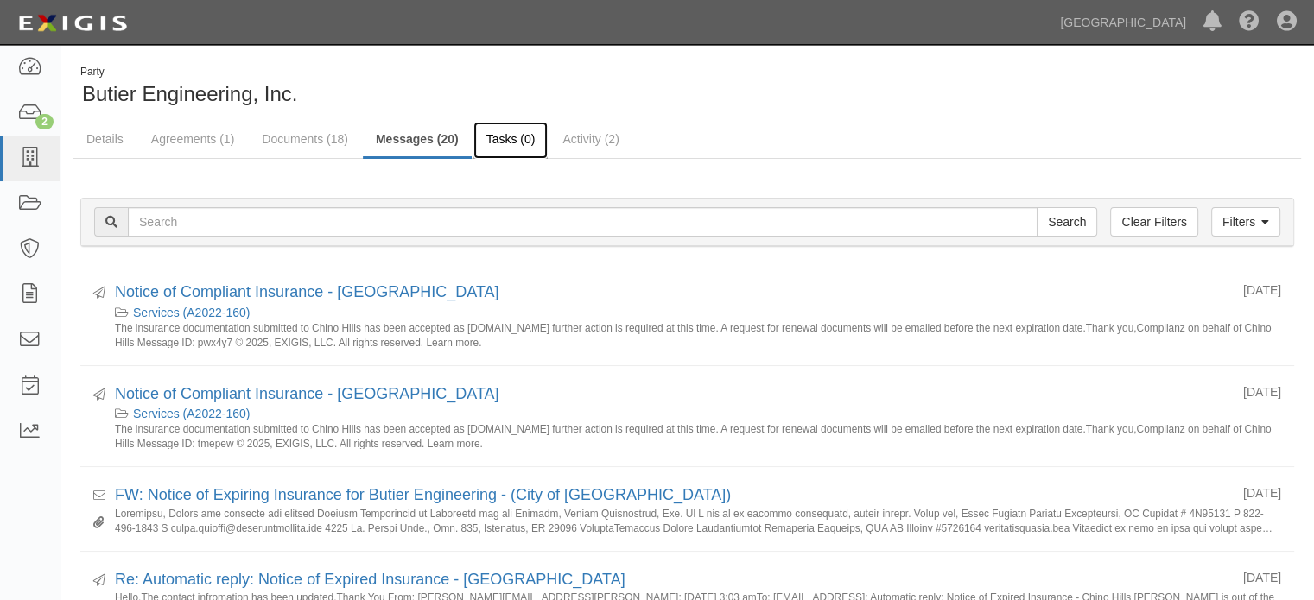
click at [531, 136] on link "Tasks (0)" at bounding box center [510, 140] width 75 height 37
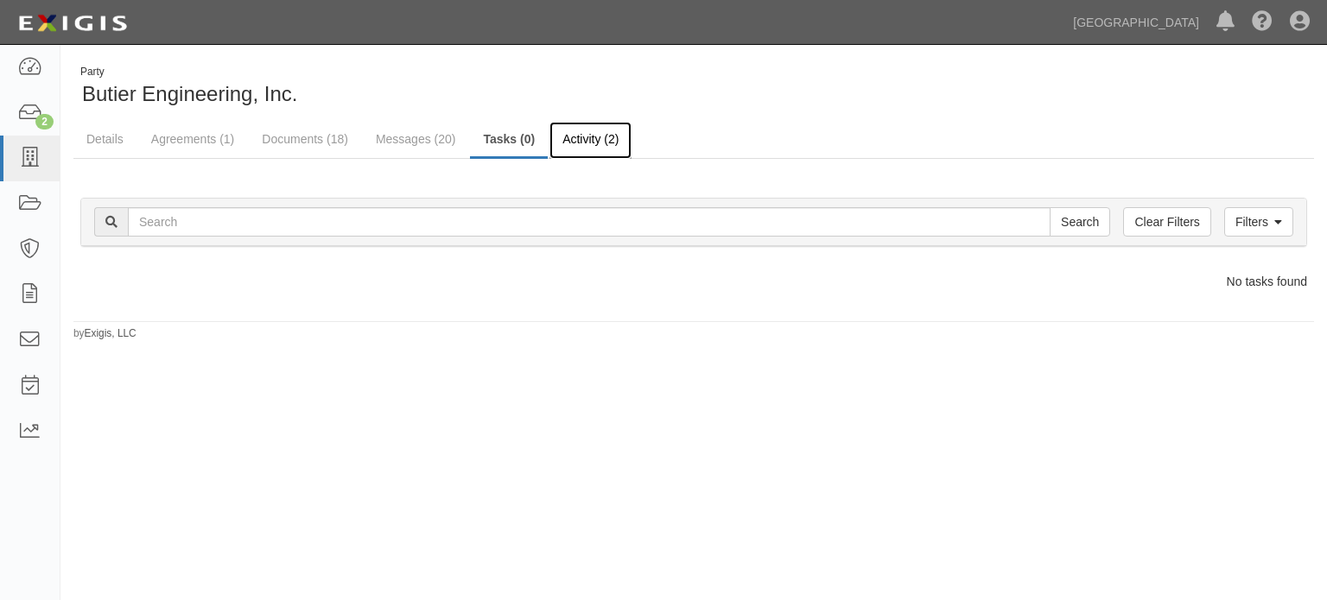
click at [619, 134] on link "Activity (2)" at bounding box center [590, 140] width 82 height 37
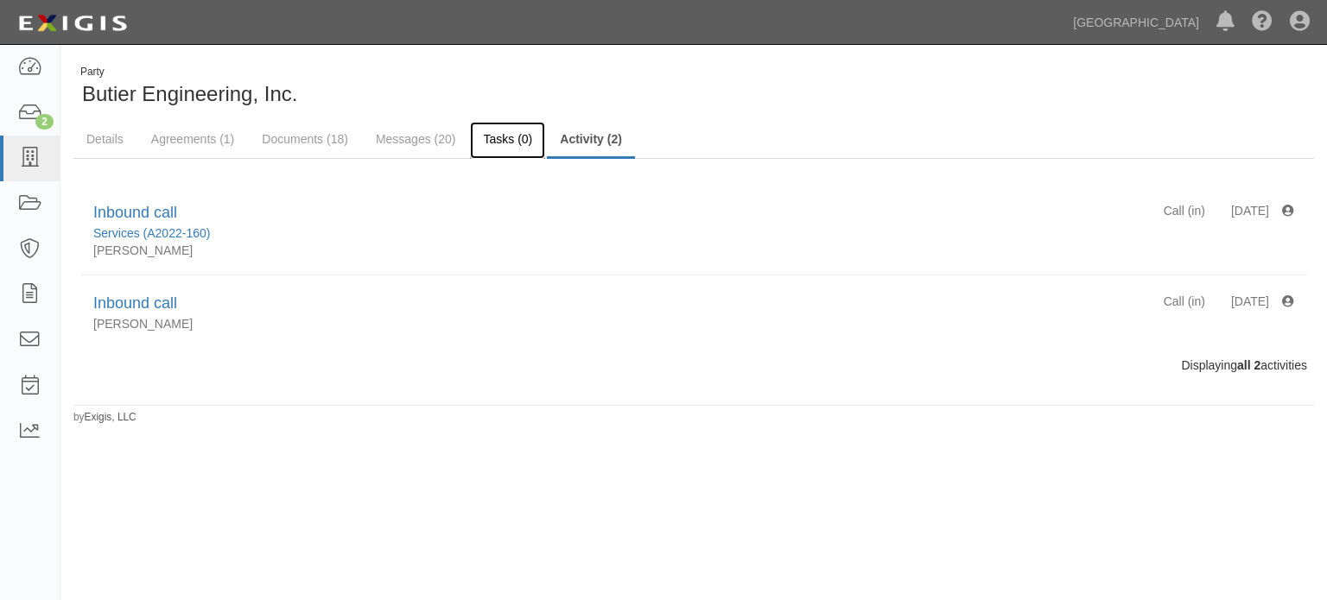
click at [511, 143] on link "Tasks (0)" at bounding box center [507, 140] width 75 height 37
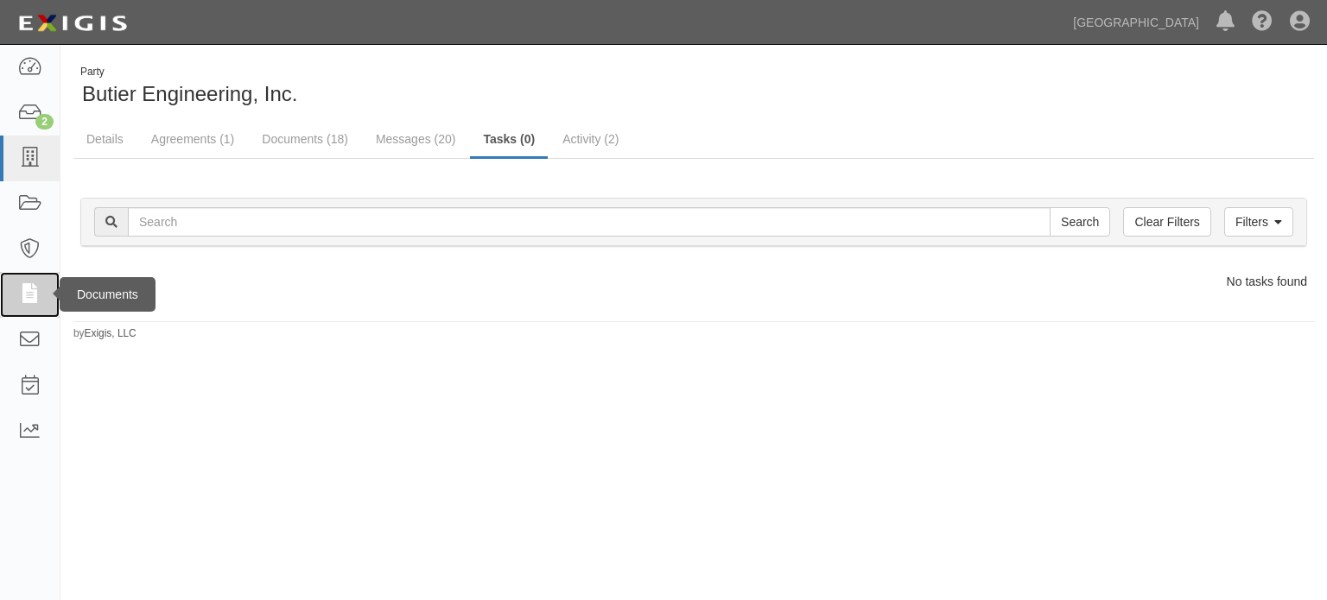
click at [49, 301] on link at bounding box center [30, 295] width 60 height 46
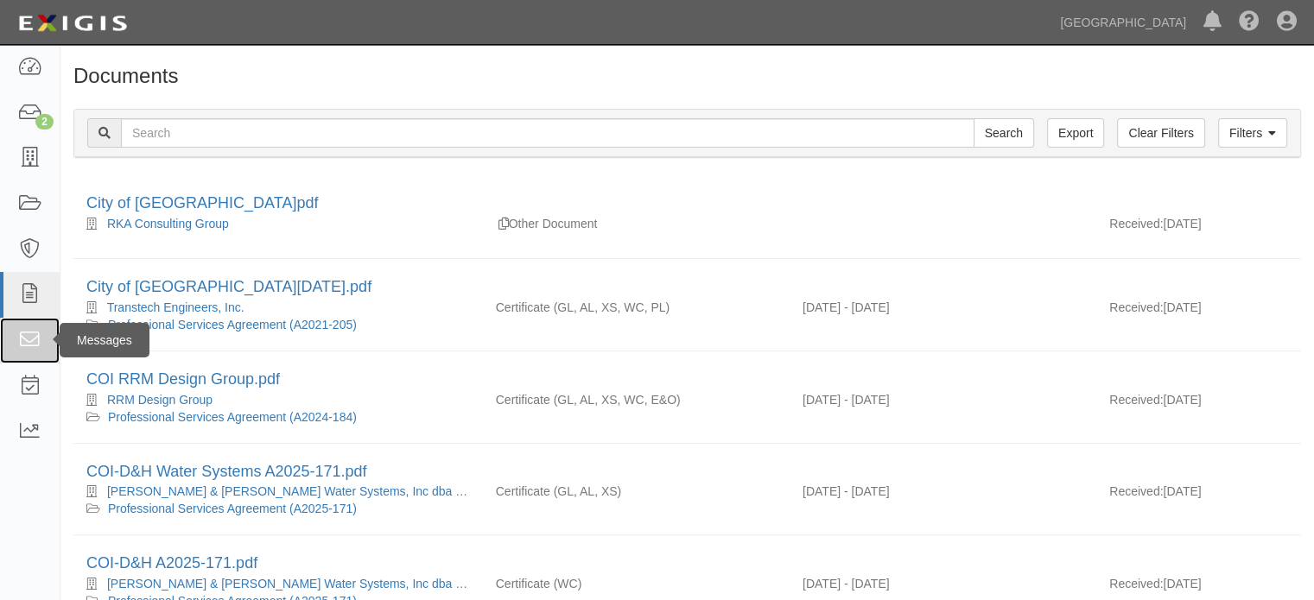
click at [48, 342] on link at bounding box center [30, 341] width 60 height 46
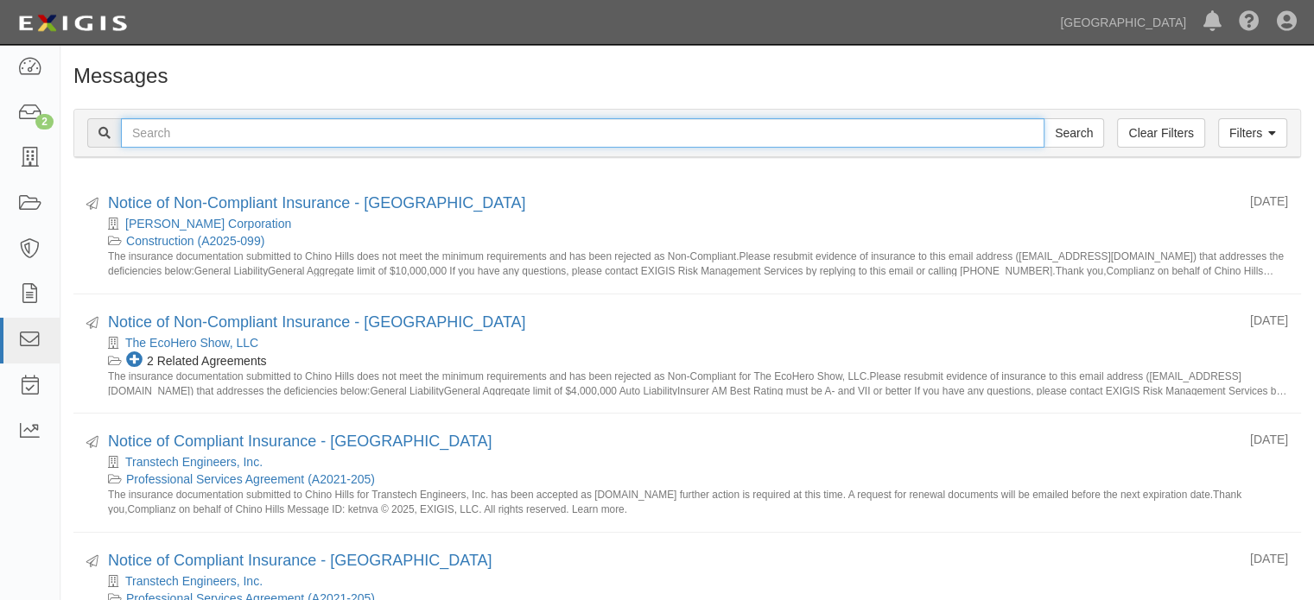
click at [948, 124] on input "text" at bounding box center [582, 132] width 923 height 29
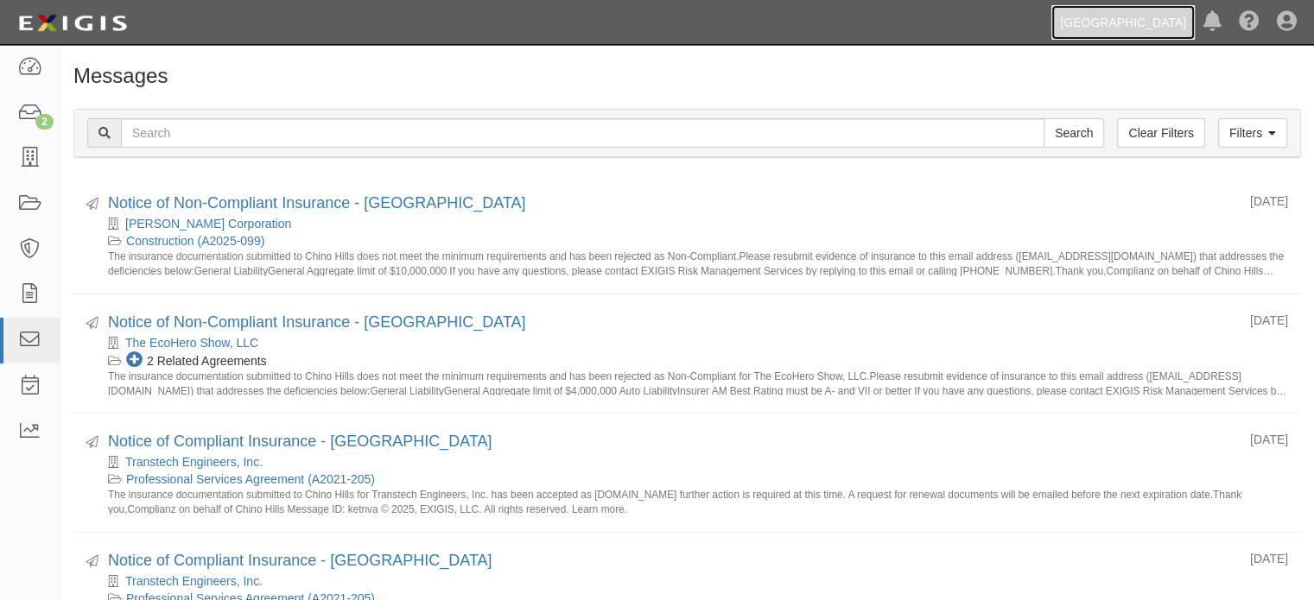
click at [1190, 10] on link "[GEOGRAPHIC_DATA]" at bounding box center [1122, 22] width 143 height 35
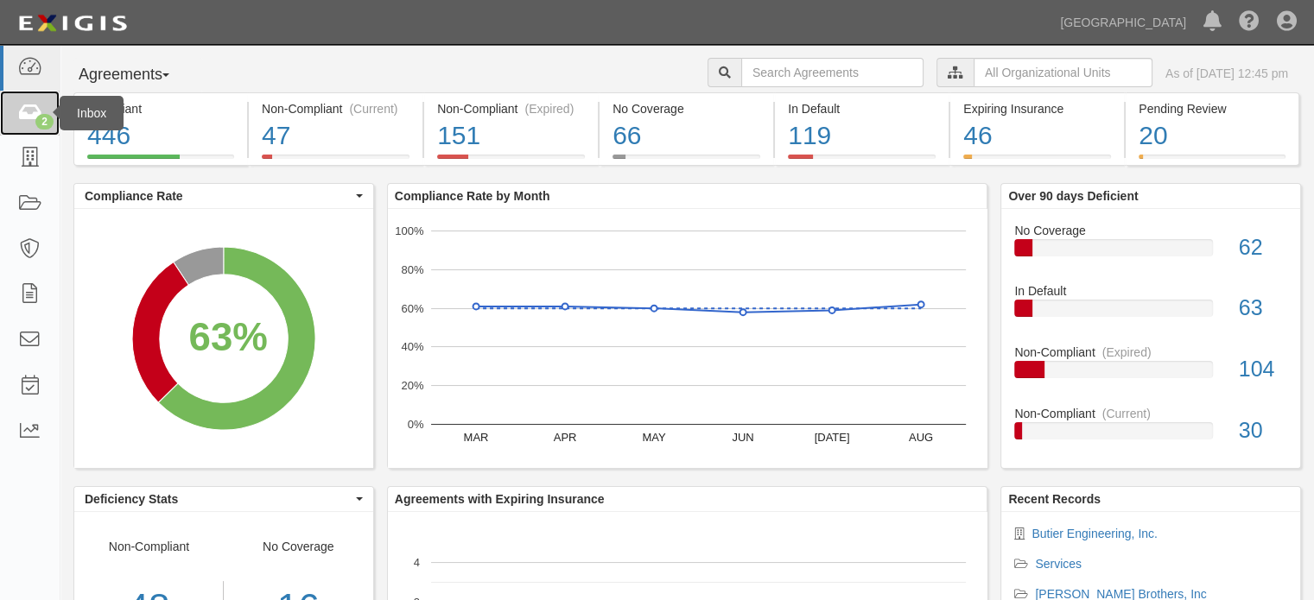
click at [36, 109] on icon at bounding box center [29, 114] width 24 height 20
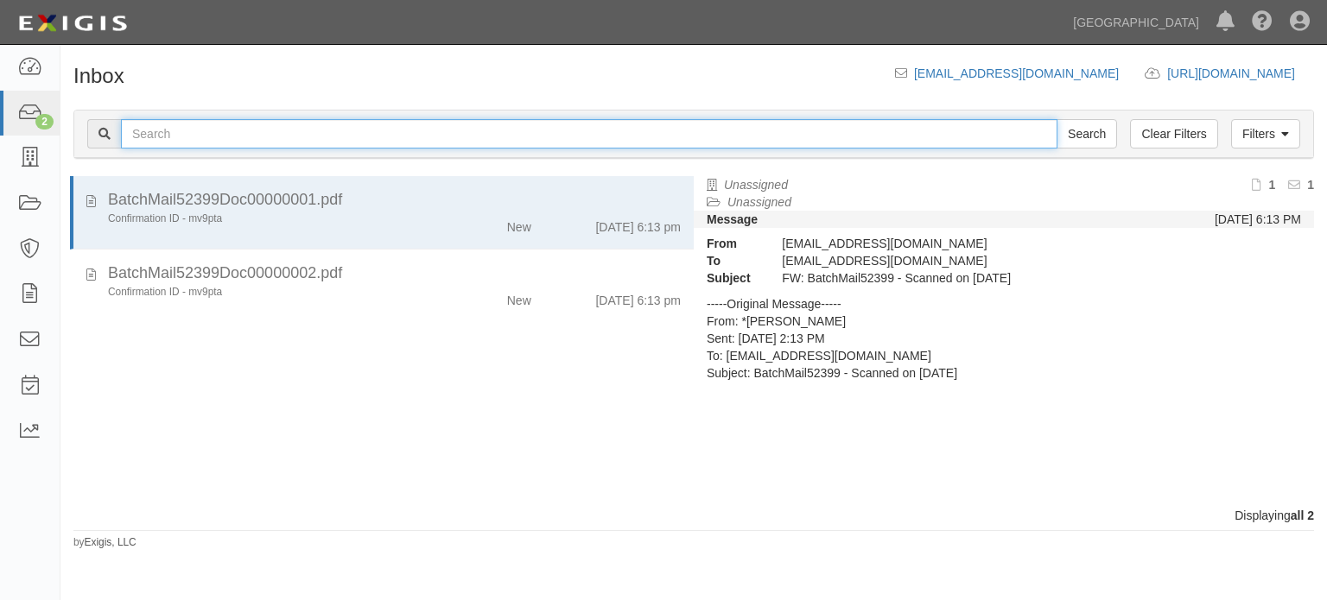
click at [881, 138] on input "text" at bounding box center [589, 133] width 936 height 29
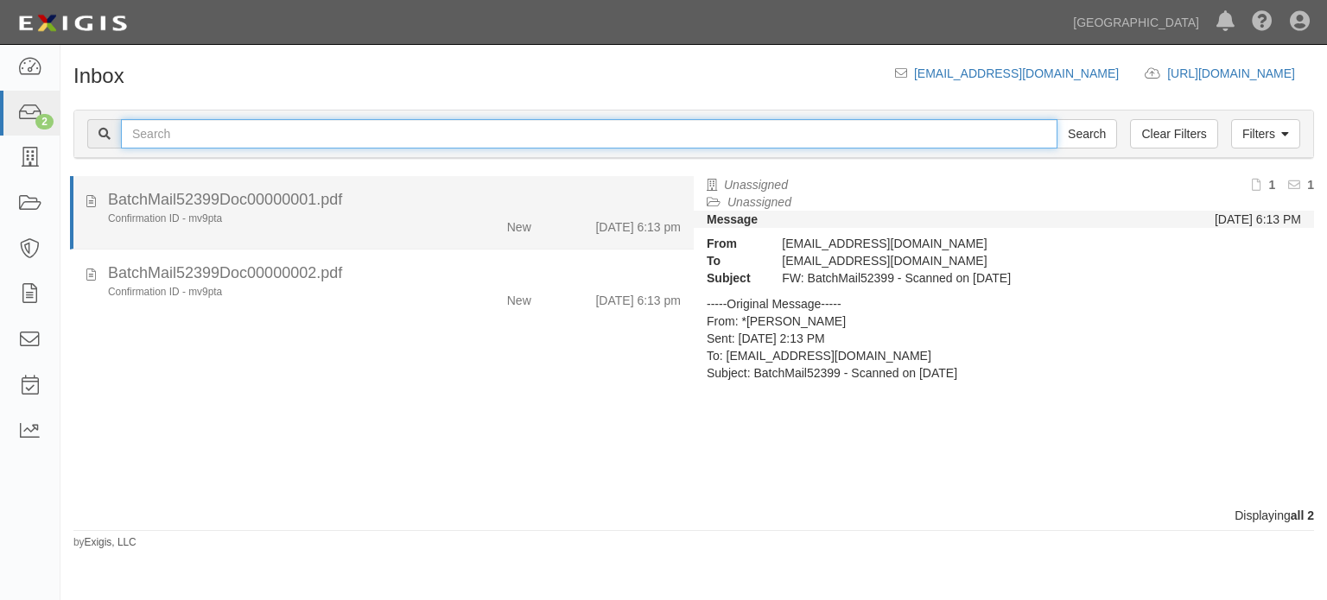
type input "butier"
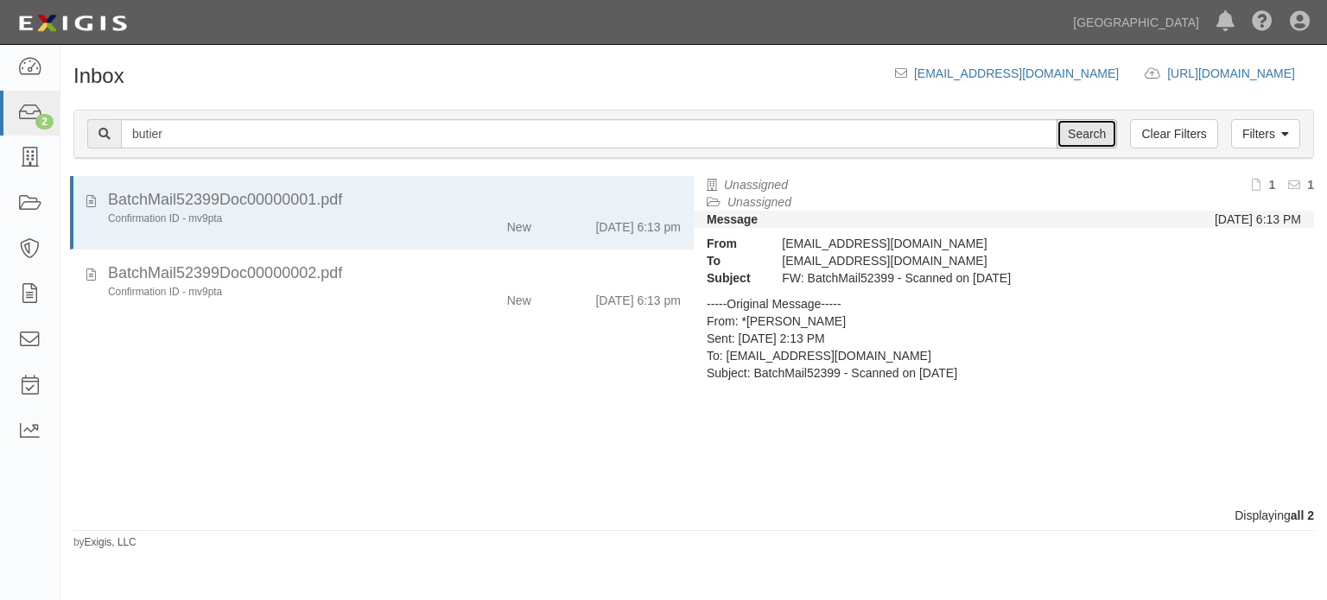
click at [1084, 126] on input "Search" at bounding box center [1087, 133] width 60 height 29
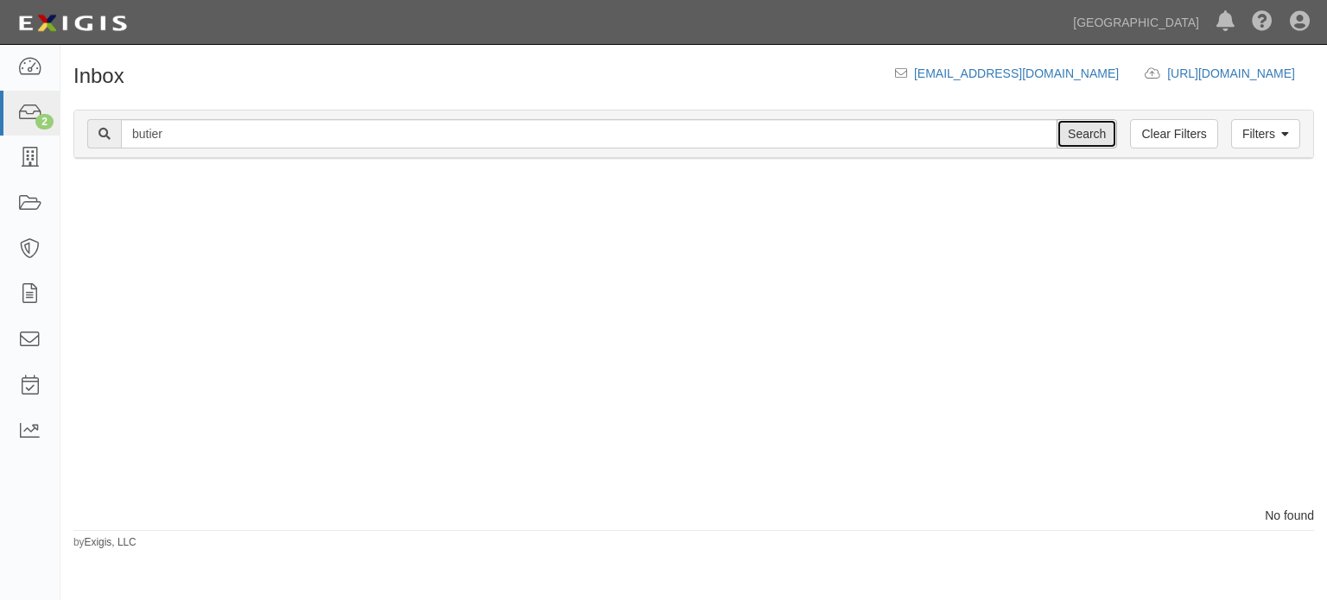
click at [1082, 143] on input "Search" at bounding box center [1087, 133] width 60 height 29
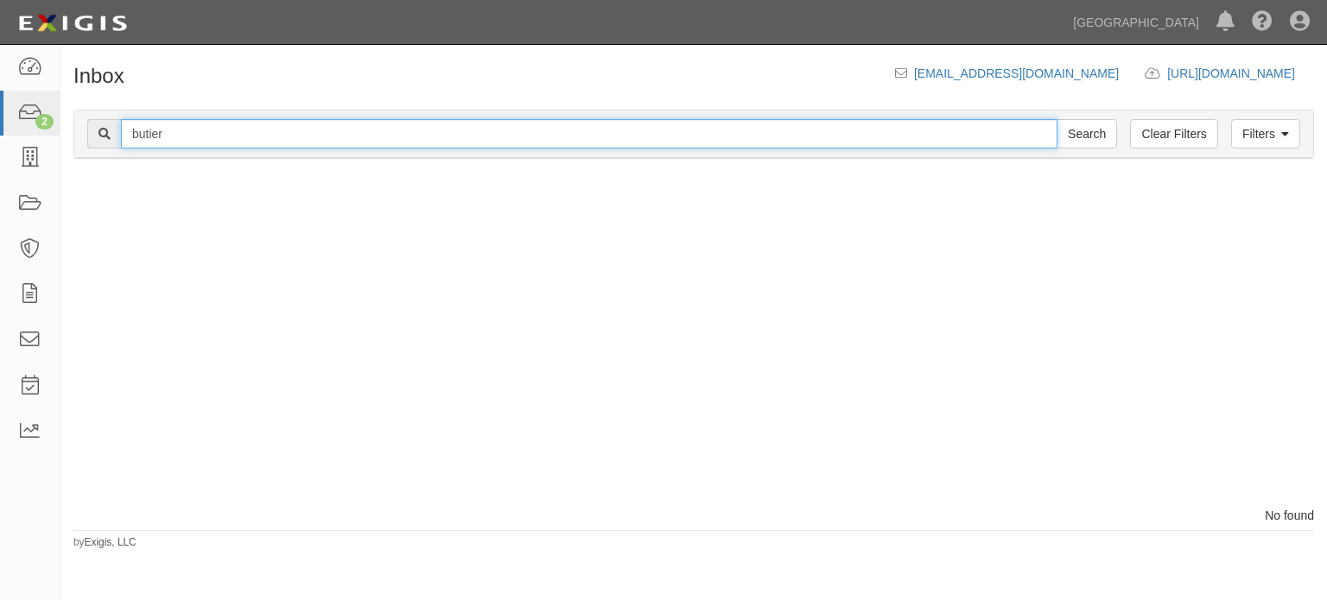
click at [559, 143] on input "butier" at bounding box center [589, 133] width 936 height 29
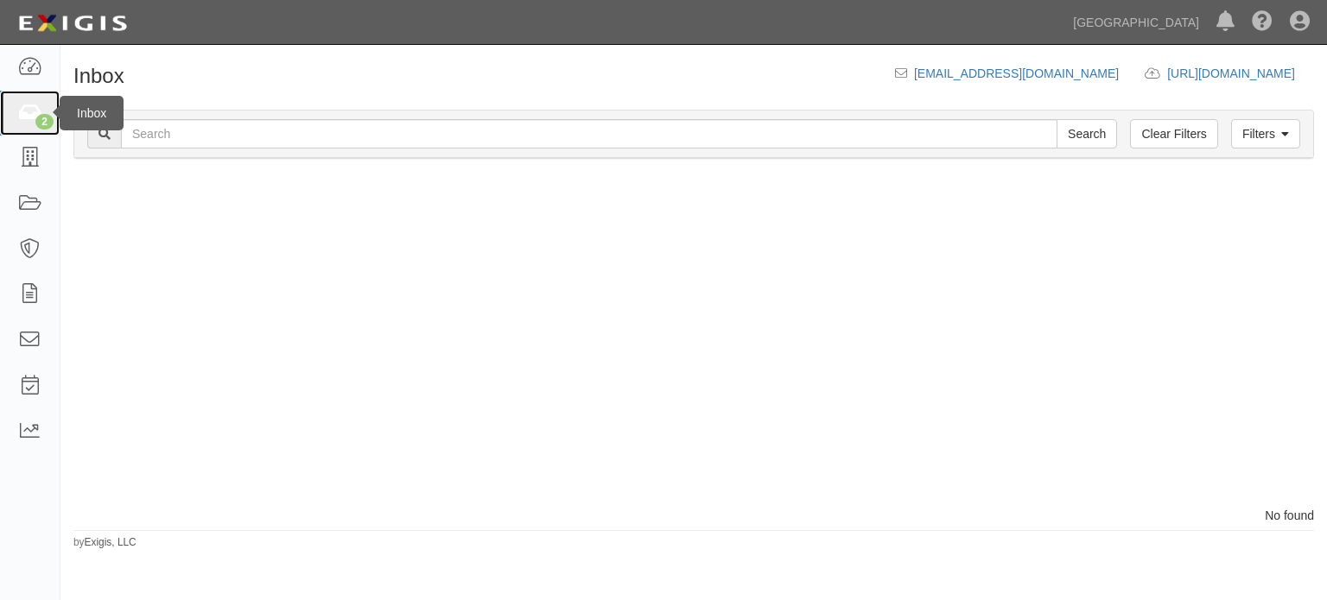
click at [10, 124] on link "2" at bounding box center [30, 114] width 60 height 46
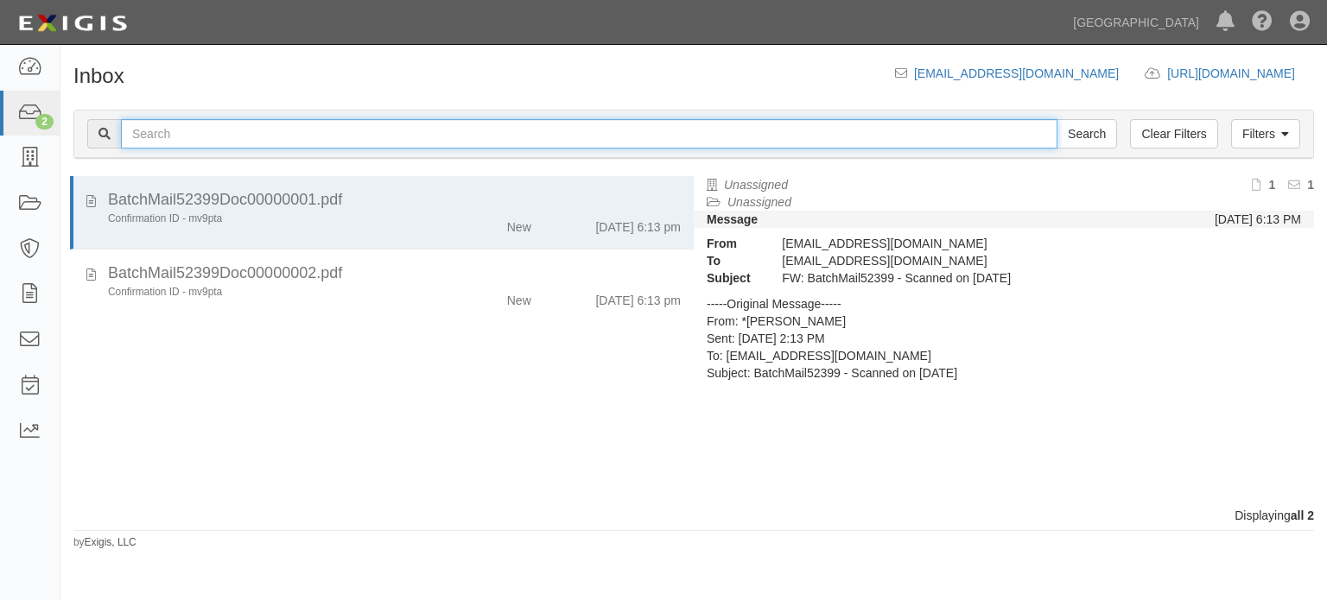
click at [435, 136] on input "text" at bounding box center [589, 133] width 936 height 29
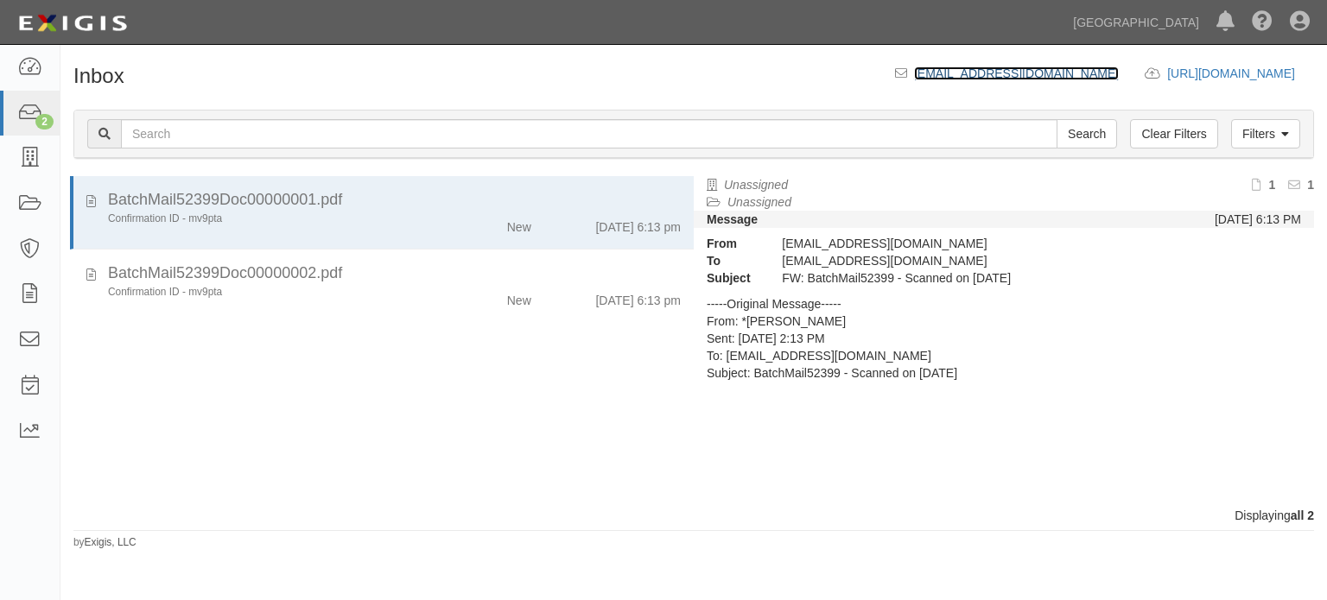
click at [914, 76] on link "[EMAIL_ADDRESS][DOMAIN_NAME]" at bounding box center [1016, 74] width 205 height 14
click at [1167, 72] on link "[URL][DOMAIN_NAME] copy to clipboard" at bounding box center [1240, 74] width 147 height 14
